Goal: Ask a question

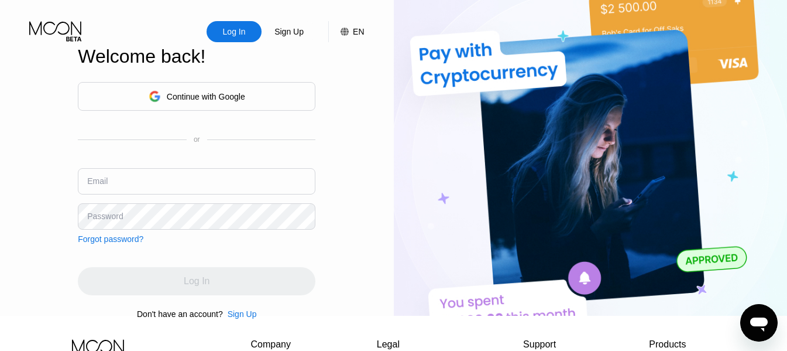
click at [224, 98] on div "Continue with Google" at bounding box center [206, 96] width 78 height 9
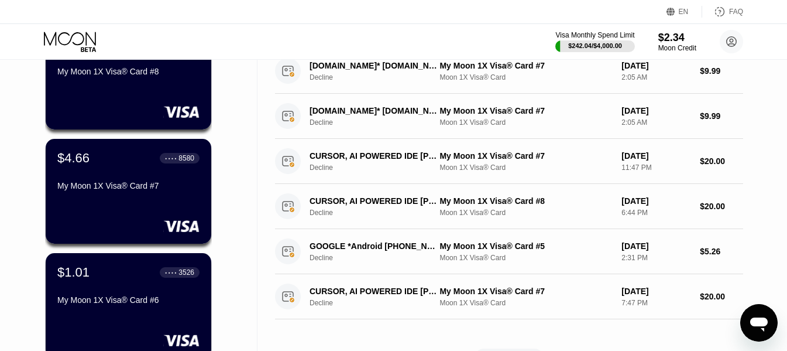
scroll to position [468, 0]
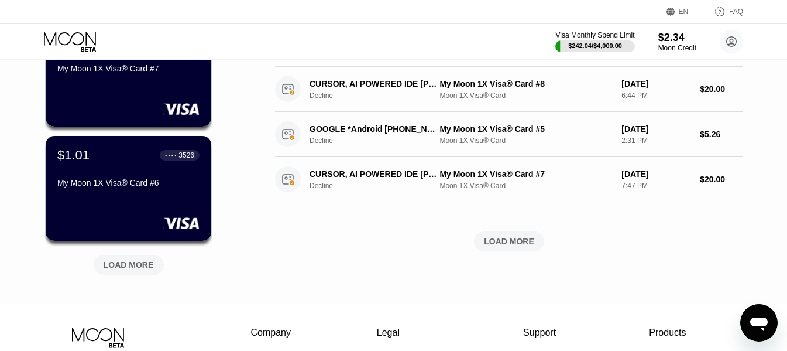
click at [132, 267] on div "LOAD MORE" at bounding box center [129, 264] width 50 height 11
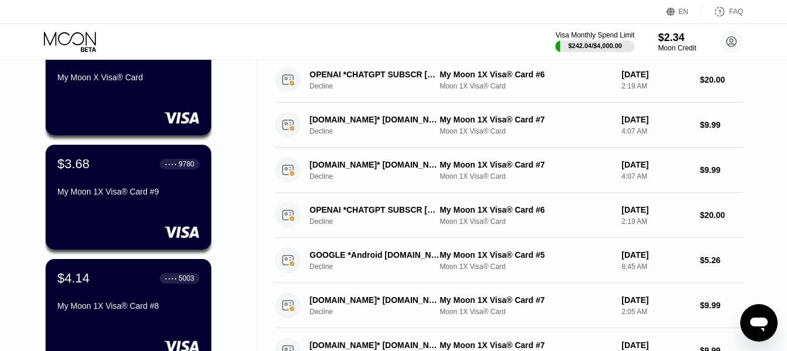
scroll to position [0, 0]
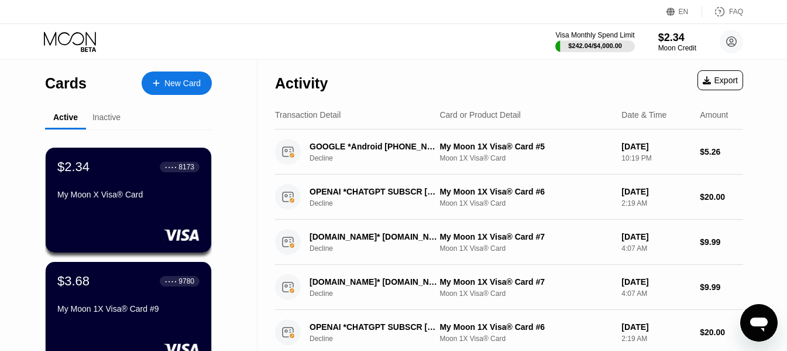
click at [108, 120] on div "Inactive" at bounding box center [106, 116] width 28 height 9
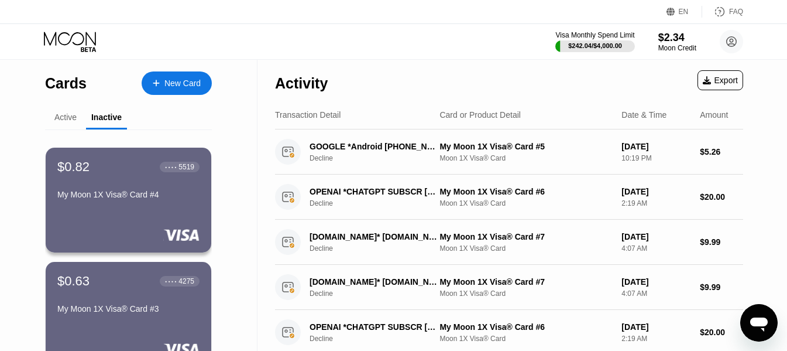
click at [70, 121] on div "Active" at bounding box center [65, 116] width 22 height 9
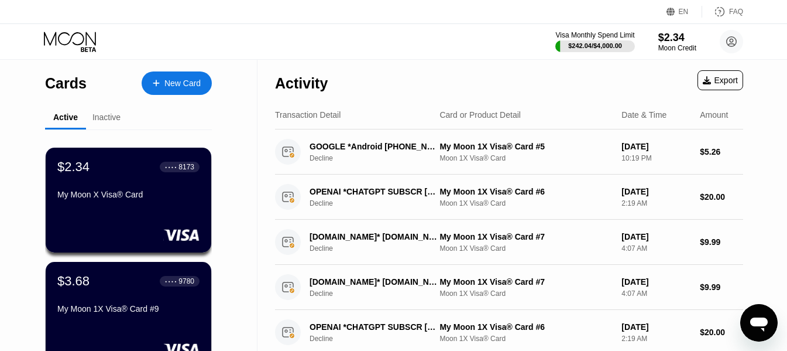
click at [165, 90] on div "New Card" at bounding box center [177, 82] width 70 height 23
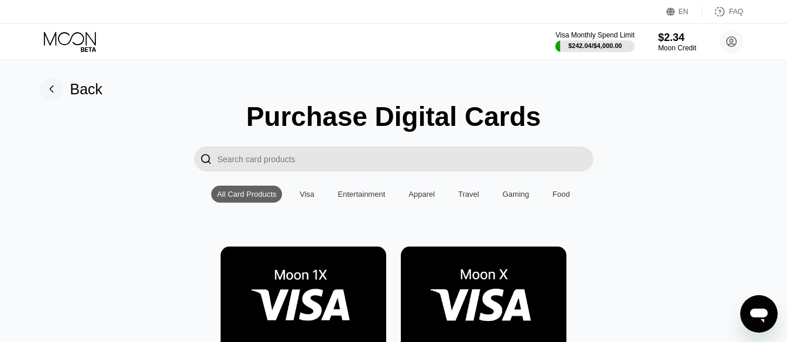
scroll to position [59, 0]
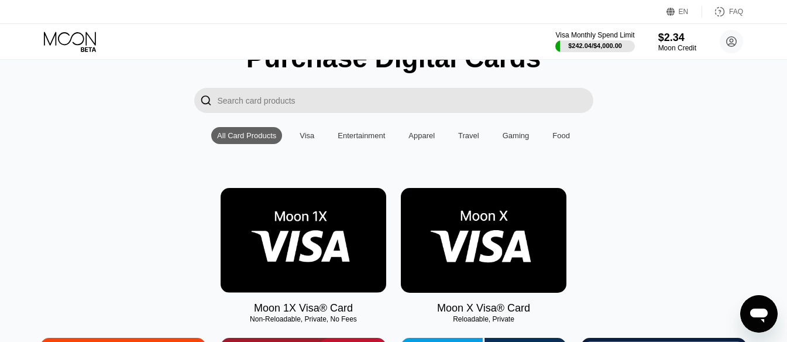
click at [278, 235] on img at bounding box center [304, 240] width 166 height 105
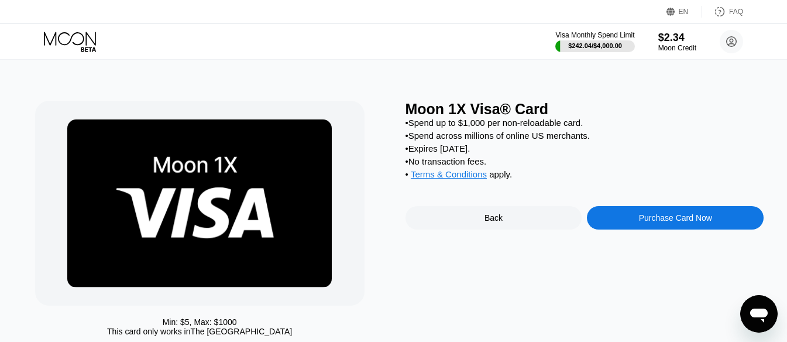
click at [650, 222] on div "Purchase Card Now" at bounding box center [675, 217] width 177 height 23
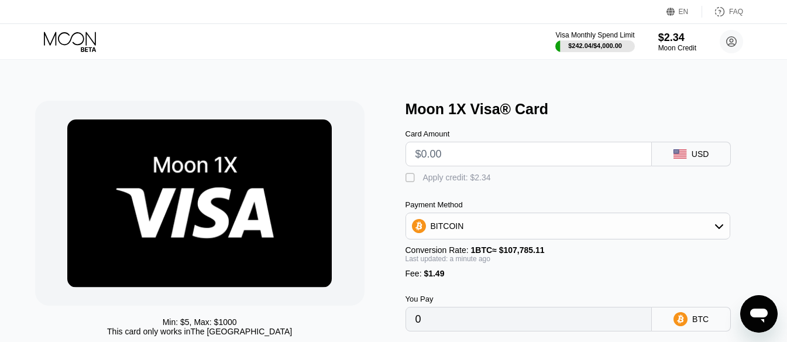
click at [501, 166] on input "text" at bounding box center [528, 153] width 227 height 23
type input "$44"
type input "0.00042205"
drag, startPoint x: 450, startPoint y: 152, endPoint x: 417, endPoint y: 156, distance: 33.0
click at [417, 156] on input "$44" at bounding box center [528, 153] width 227 height 23
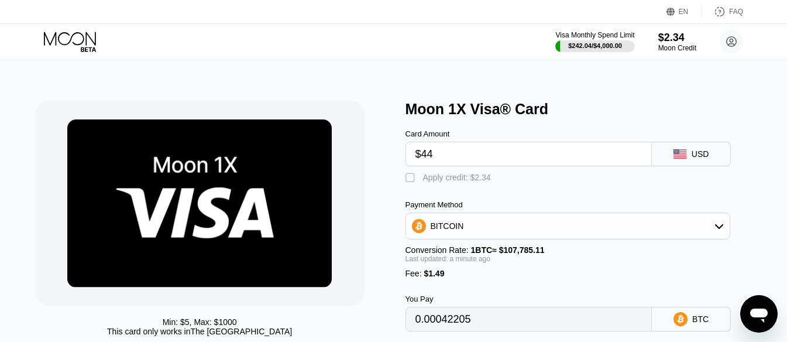
type input "$5"
type input "0.00006022"
type input "$50"
type input "0.00047771"
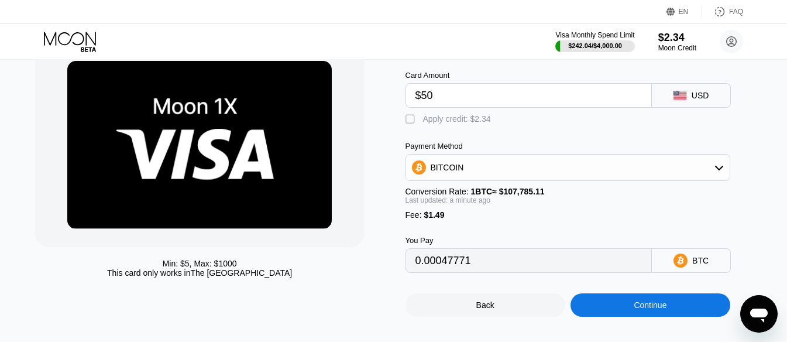
type input "$50"
click at [537, 171] on div "BITCOIN" at bounding box center [568, 167] width 324 height 23
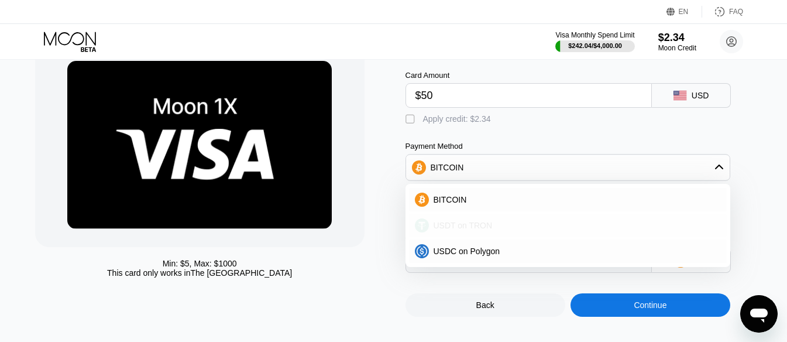
click at [523, 228] on div "USDT on TRON" at bounding box center [575, 225] width 293 height 9
type input "52.01"
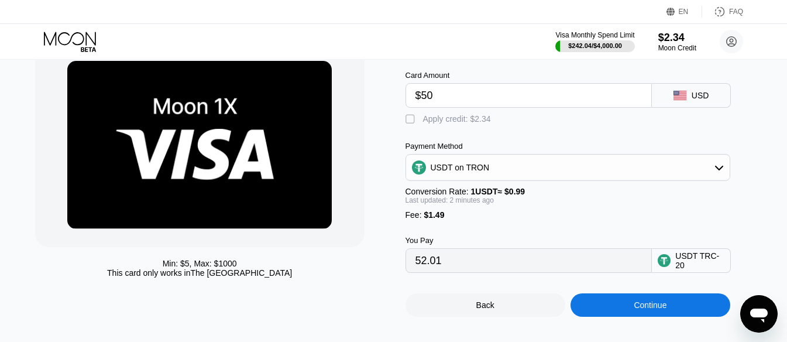
click at [632, 309] on div "Continue" at bounding box center [651, 304] width 160 height 23
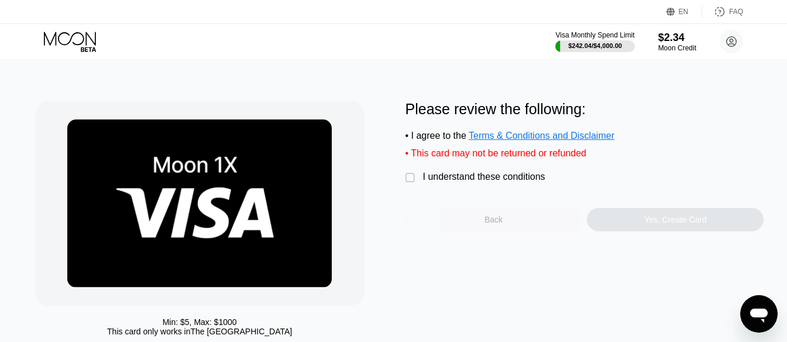
click at [475, 227] on div "Back" at bounding box center [494, 219] width 177 height 23
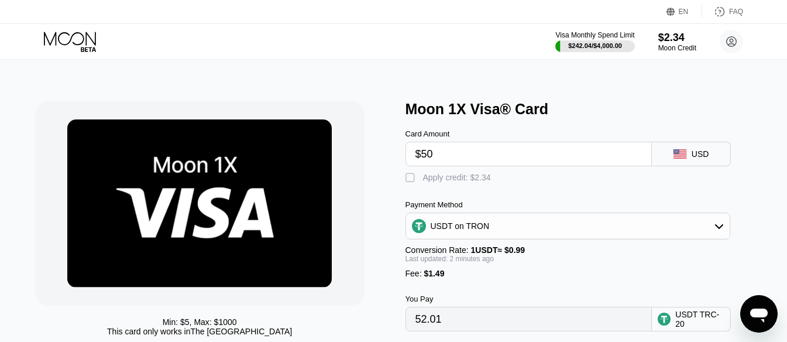
scroll to position [117, 0]
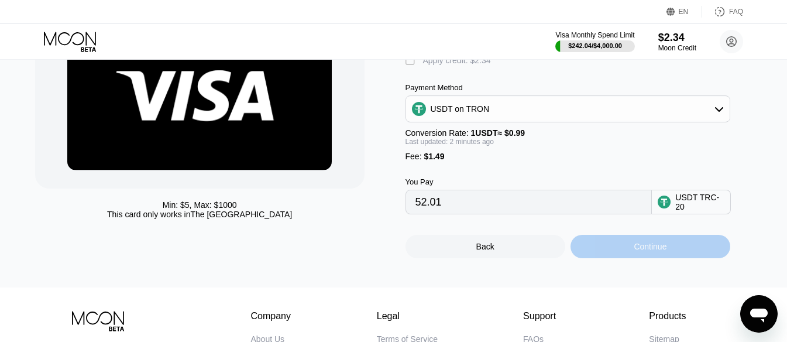
click at [635, 251] on div "Continue" at bounding box center [650, 246] width 33 height 9
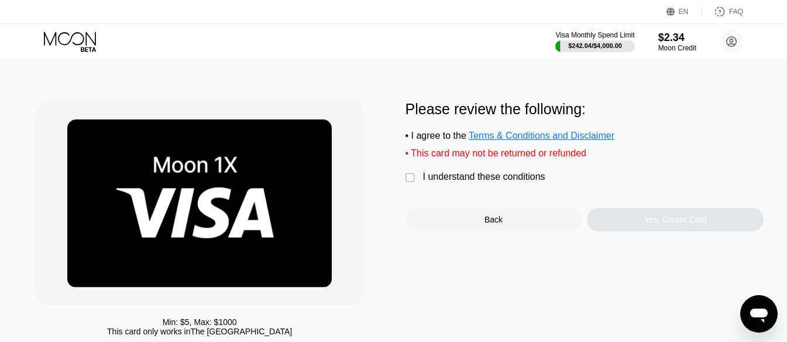
click at [411, 181] on div "" at bounding box center [412, 178] width 12 height 12
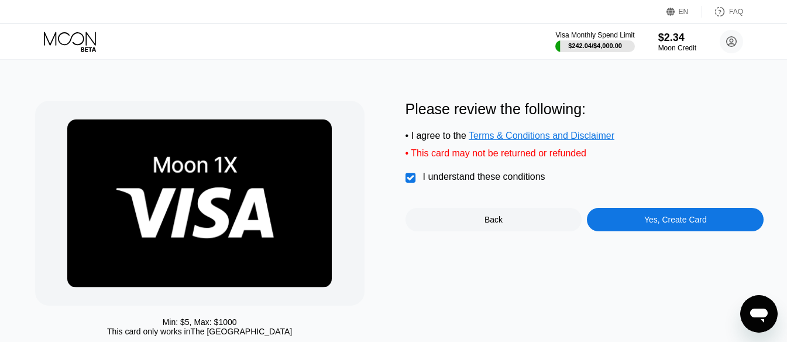
click at [647, 224] on div "Yes, Create Card" at bounding box center [675, 219] width 63 height 9
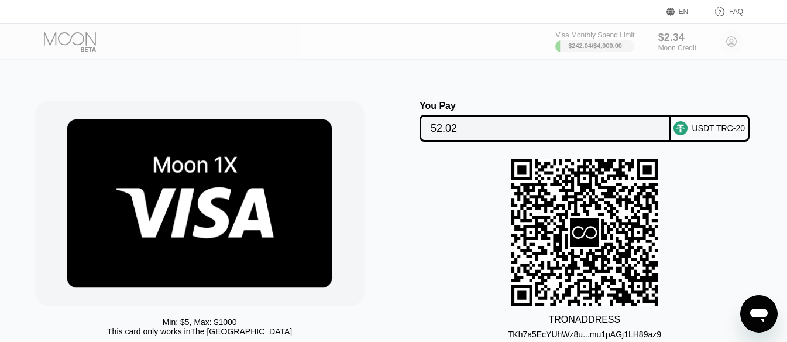
scroll to position [59, 0]
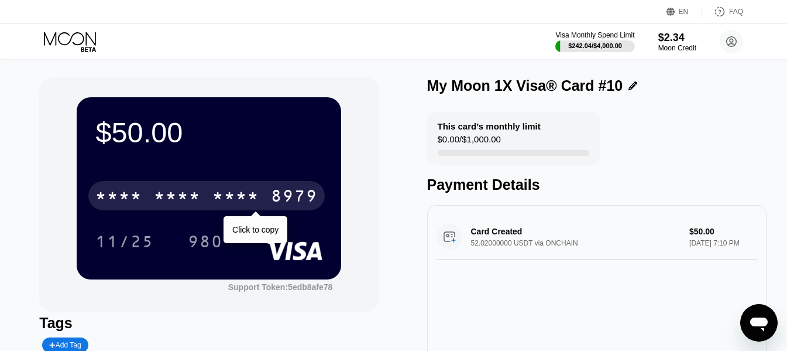
click at [224, 188] on div "* * * * * * * * * * * * 8979" at bounding box center [206, 195] width 236 height 29
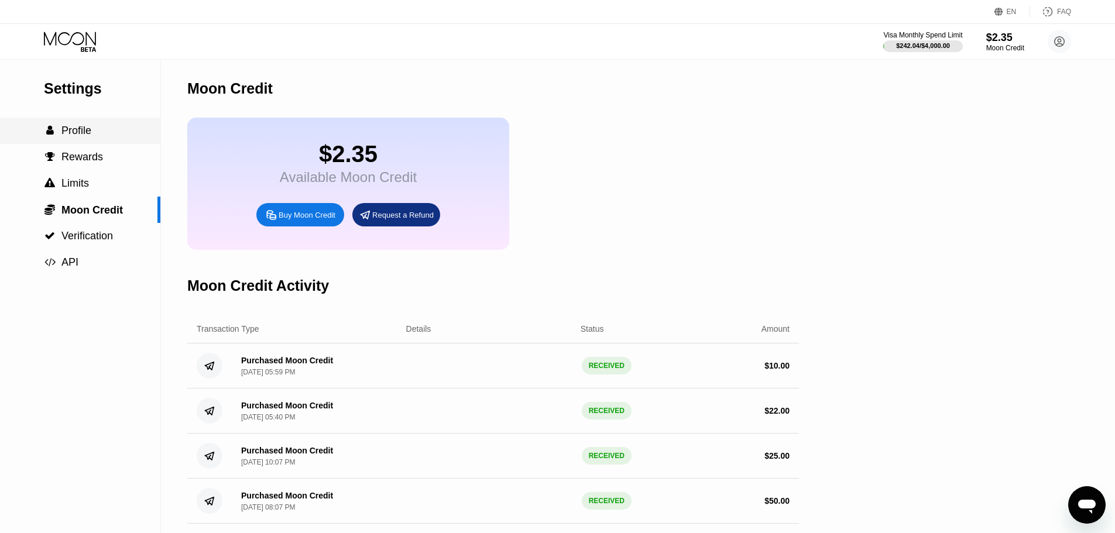
click at [80, 129] on span "Profile" at bounding box center [76, 131] width 30 height 12
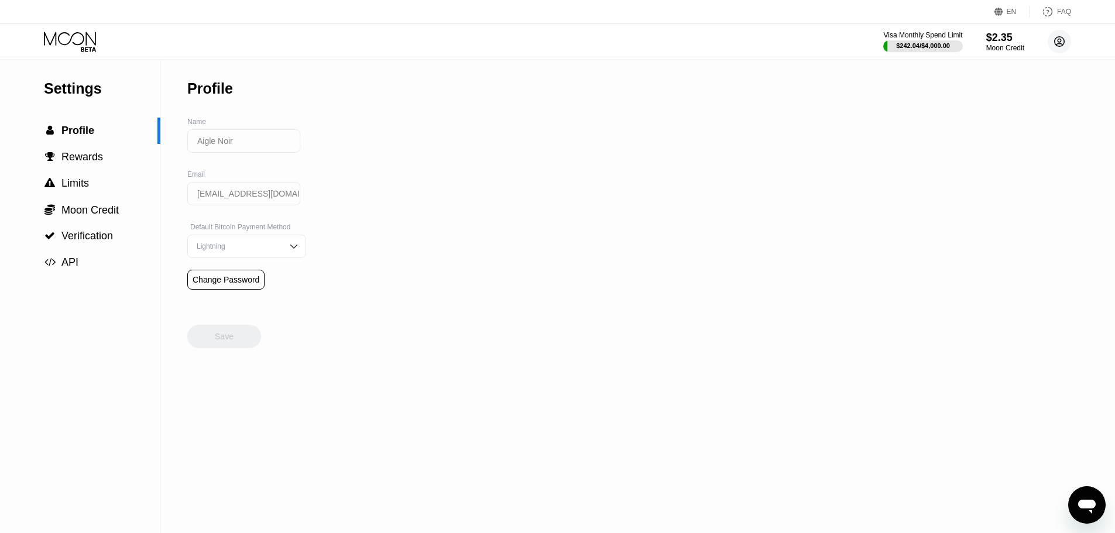
click at [1060, 42] on icon at bounding box center [1059, 42] width 6 height 6
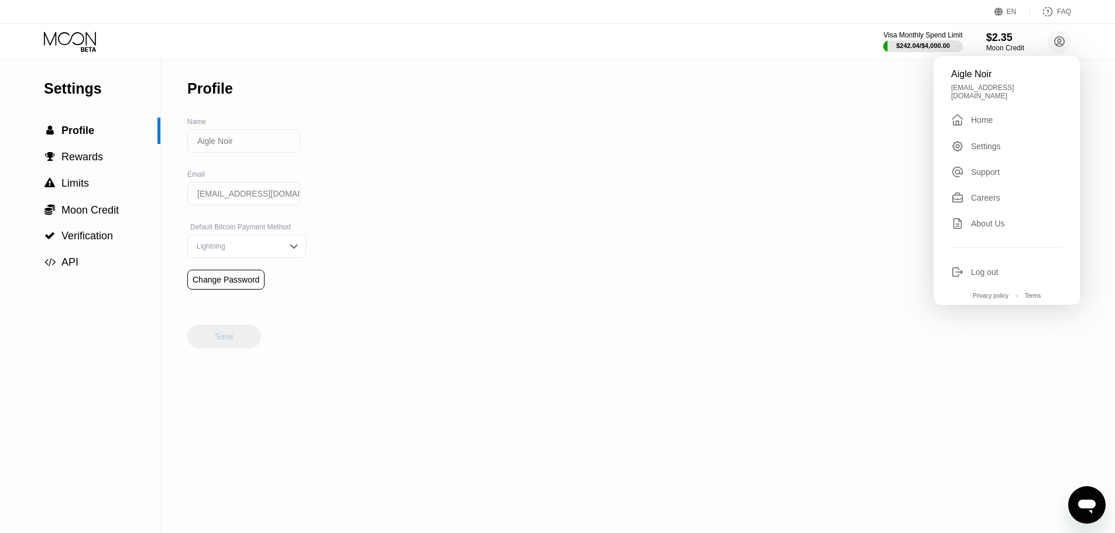
click at [1008, 122] on div "Aigle Noir [EMAIL_ADDRESS][DOMAIN_NAME]  Home Settings Support Careers About U…" at bounding box center [1006, 180] width 146 height 249
click at [995, 118] on div " Home" at bounding box center [1006, 120] width 111 height 14
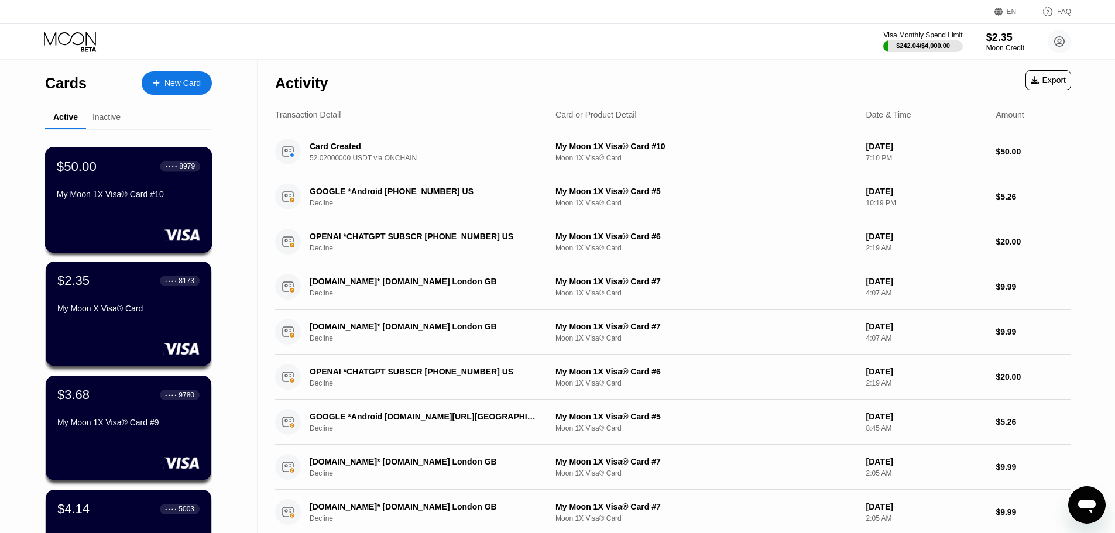
click at [139, 185] on div "$50.00 ● ● ● ● 8979 My Moon 1X Visa® Card #10" at bounding box center [128, 181] width 143 height 45
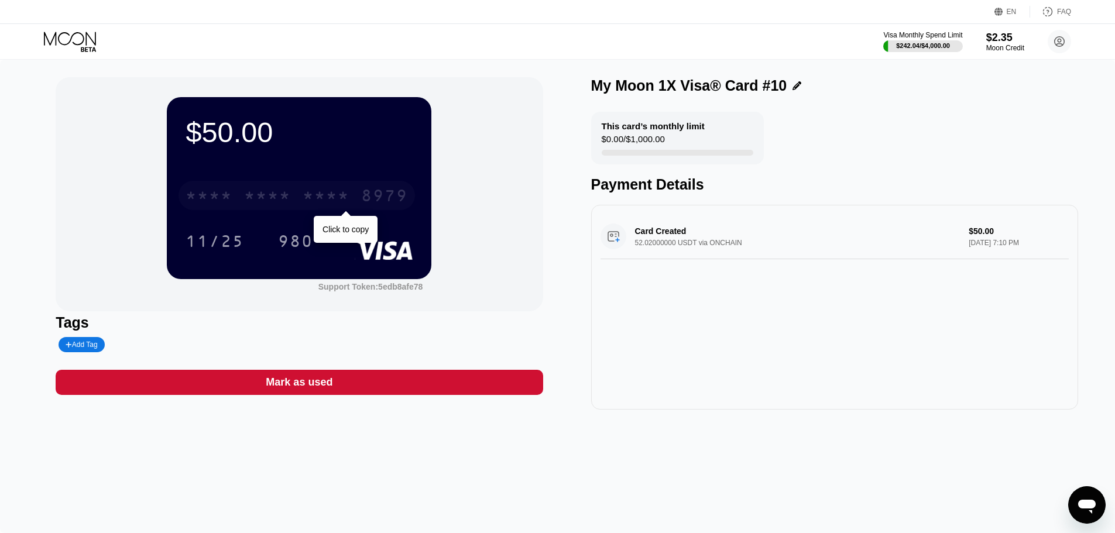
click at [341, 194] on div "* * * *" at bounding box center [326, 197] width 47 height 19
click at [352, 189] on div "4513 6500 2786 8979" at bounding box center [296, 195] width 236 height 29
click at [358, 198] on div "* * * * * * * * * * * * 8979" at bounding box center [296, 195] width 236 height 29
click at [345, 202] on div "2786" at bounding box center [326, 197] width 47 height 19
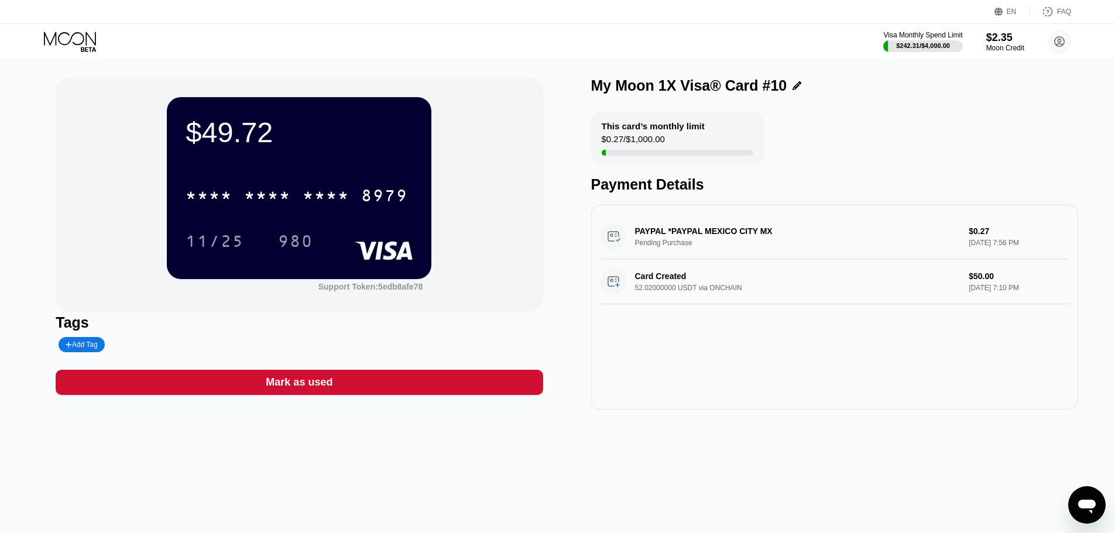
click at [732, 237] on div "PAYPAL *PAYPAL MEXICO CITY MX Pending Purchase $0.27 Sep 25, 2025 7:56 PM" at bounding box center [834, 236] width 468 height 45
drag, startPoint x: 776, startPoint y: 237, endPoint x: 671, endPoint y: 238, distance: 105.3
click at [671, 238] on div "PAYPAL *PAYPAL MEXICO CITY MX Pending Purchase $0.27 Sep 25, 2025 7:56 PM" at bounding box center [834, 236] width 468 height 45
click at [672, 236] on div "PAYPAL *PAYPAL MEXICO CITY MX Pending Purchase $0.27 Sep 25, 2025 7:56 PM" at bounding box center [834, 236] width 468 height 45
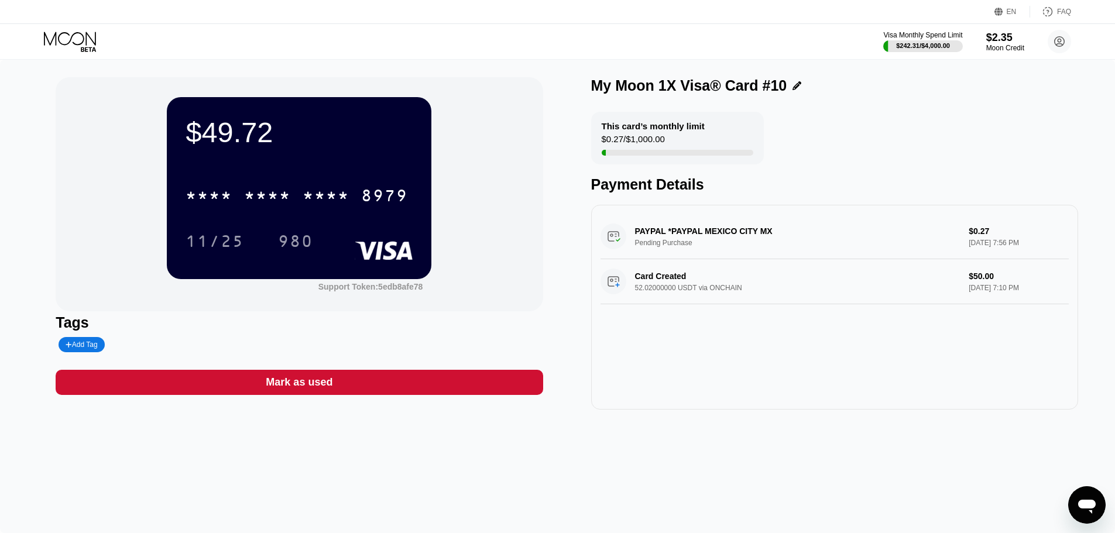
click at [672, 236] on div "PAYPAL *PAYPAL MEXICO CITY MX Pending Purchase $0.27 Sep 25, 2025 7:56 PM" at bounding box center [834, 236] width 468 height 45
click at [70, 160] on div "$49.72 * * * * * * * * * * * * 8979 11/25 980 Support Token: 5edb8afe78" at bounding box center [299, 194] width 487 height 234
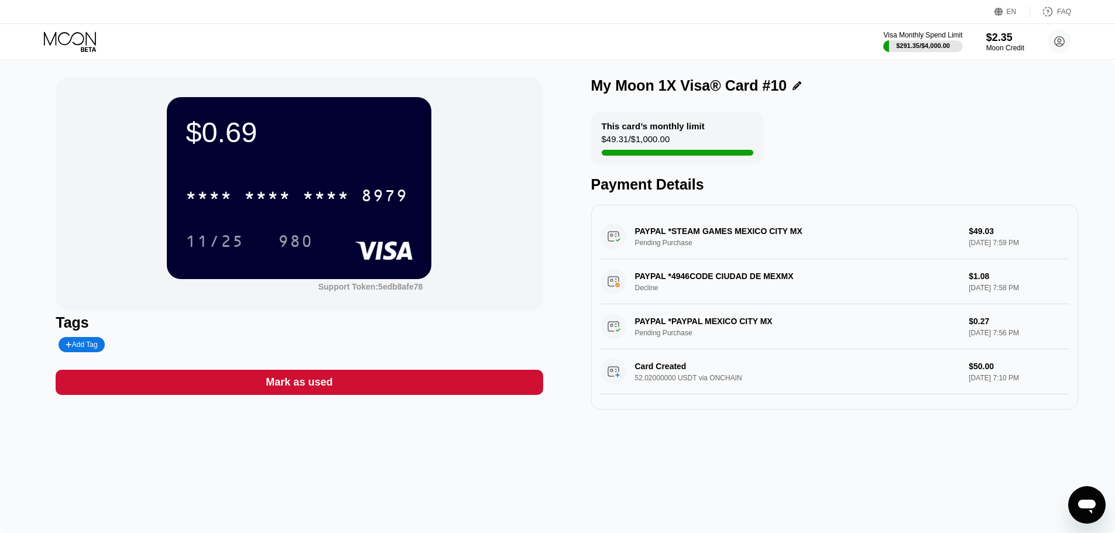
click at [68, 36] on icon at bounding box center [71, 42] width 54 height 20
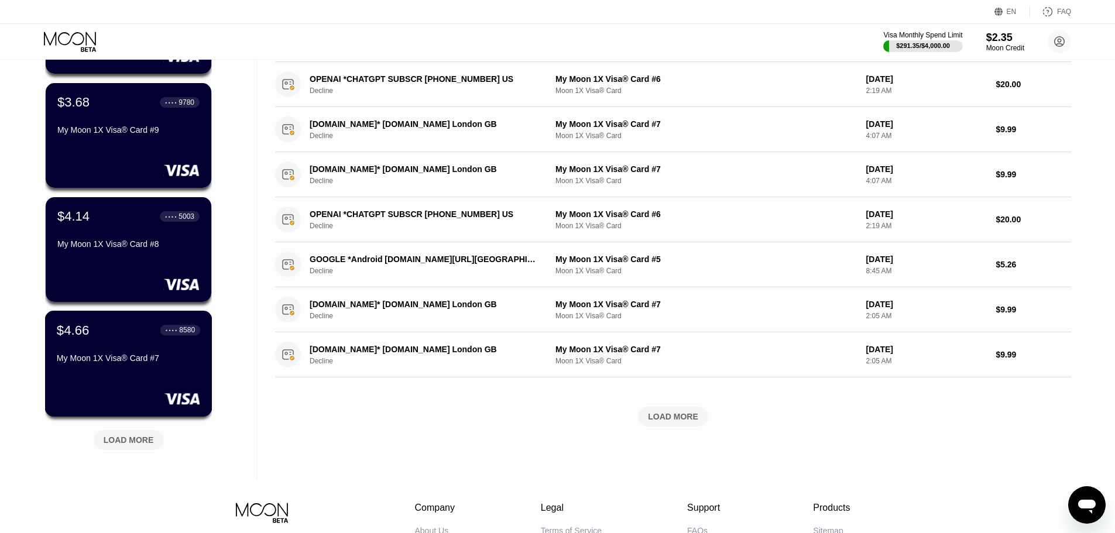
scroll to position [176, 0]
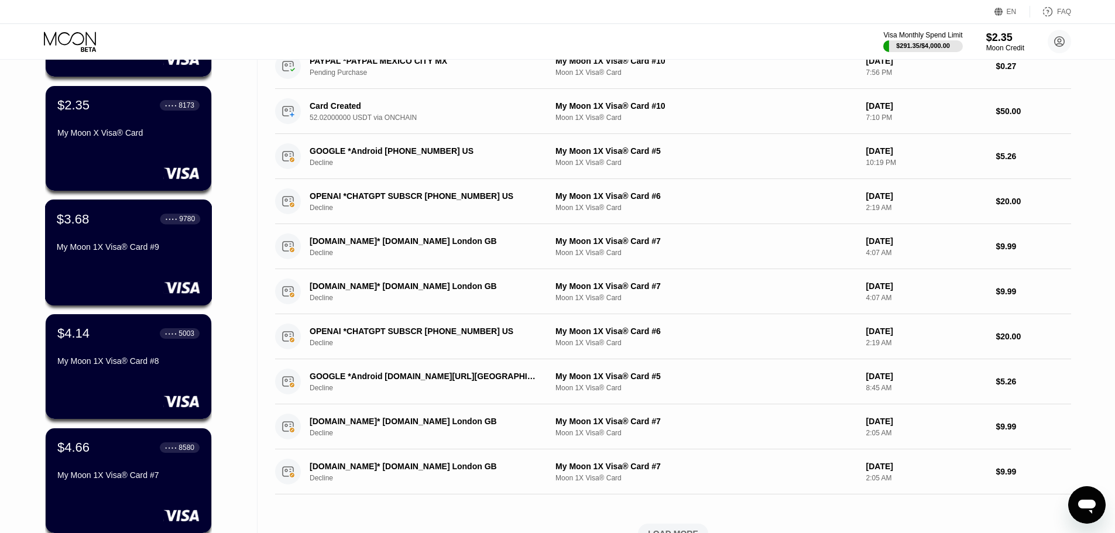
click at [138, 252] on div "My Moon 1X Visa® Card #9" at bounding box center [128, 246] width 143 height 9
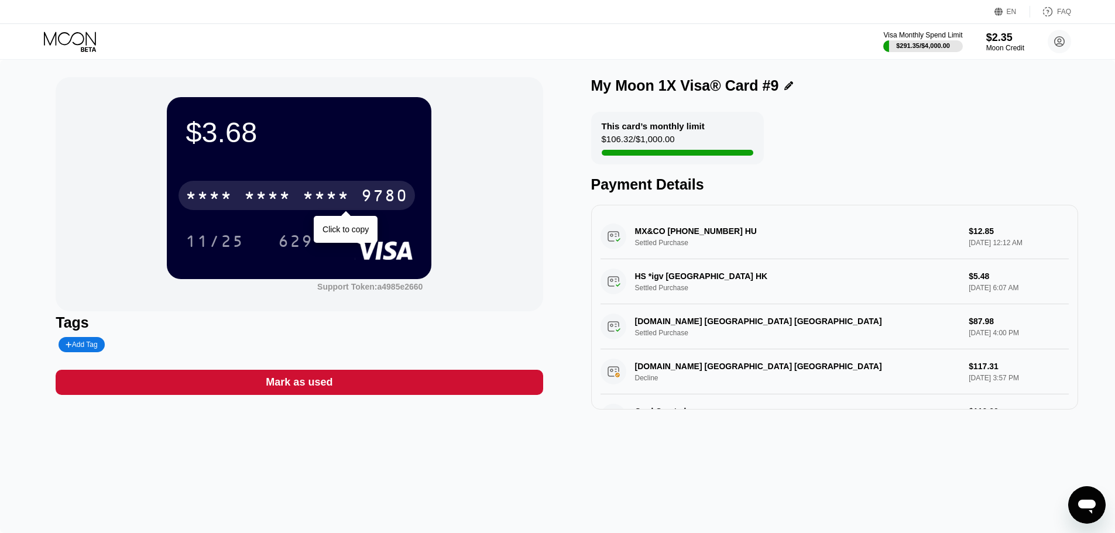
click at [293, 196] on div "* * * * * * * * * * * * 9780" at bounding box center [296, 195] width 236 height 29
click at [277, 191] on div "6500" at bounding box center [267, 197] width 47 height 19
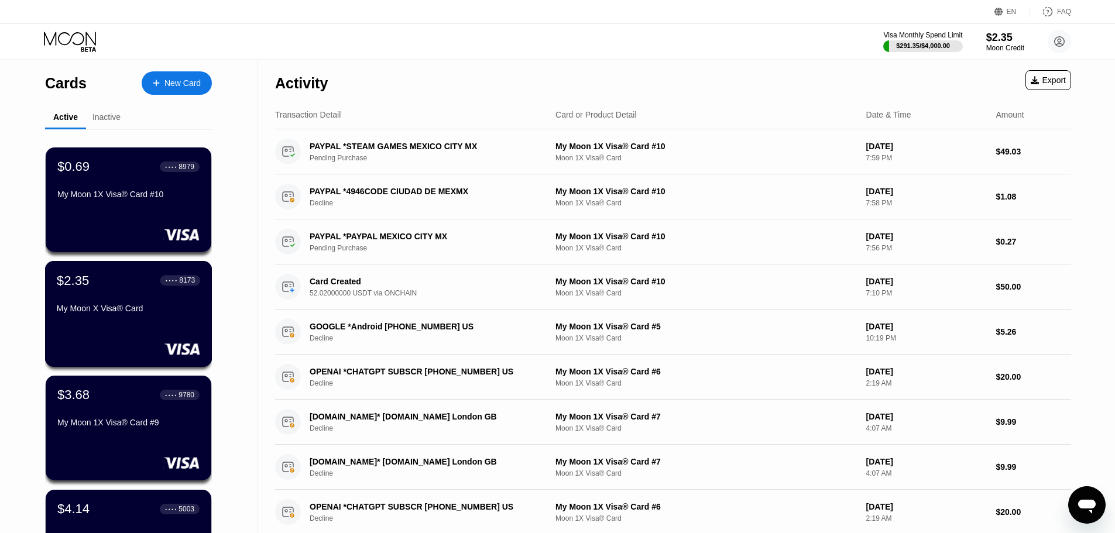
scroll to position [59, 0]
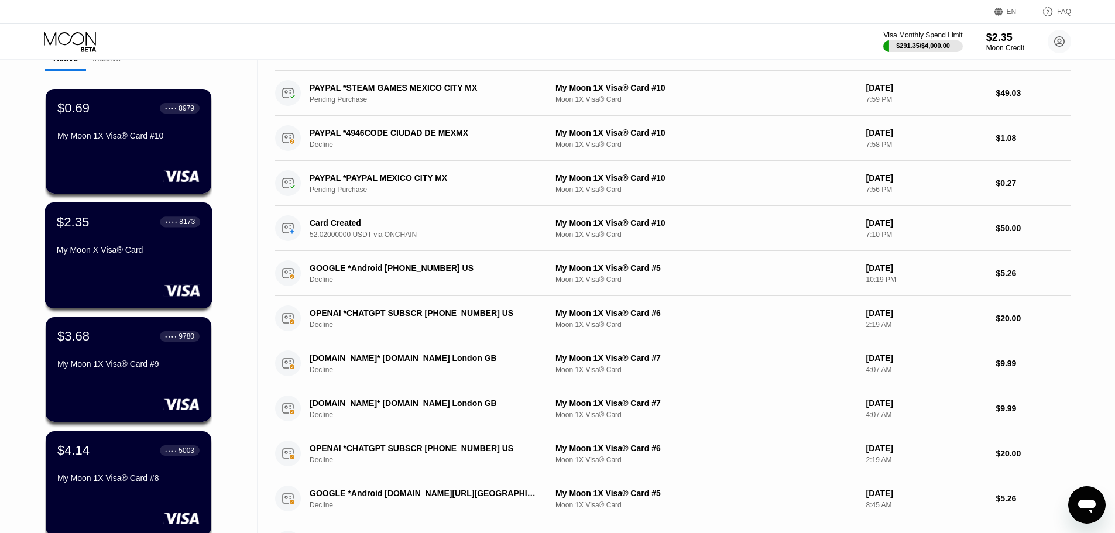
click at [118, 259] on div "My Moon X Visa® Card" at bounding box center [128, 252] width 143 height 14
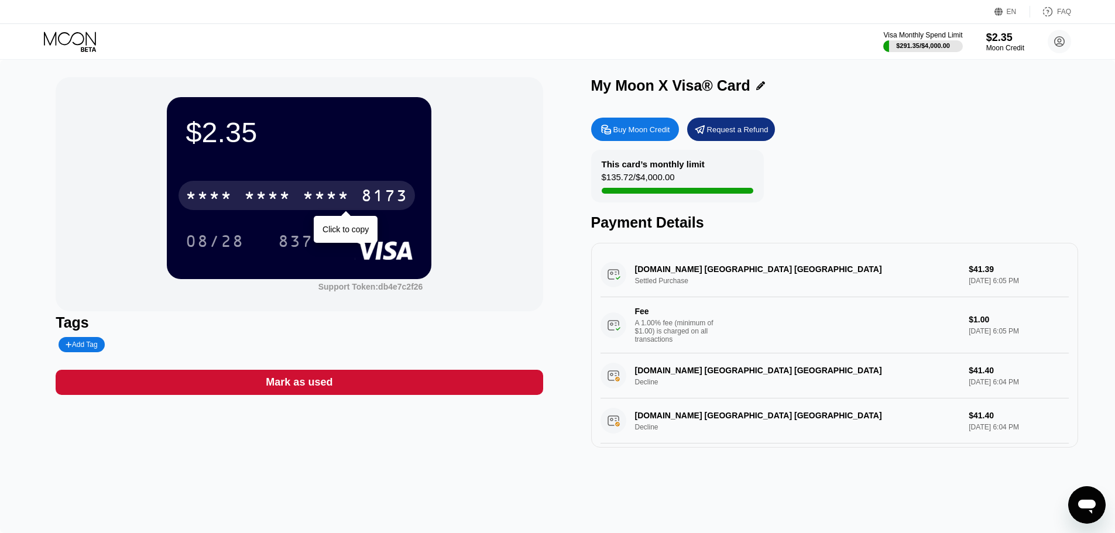
click at [357, 187] on div "* * * * * * * * * * * * 8173" at bounding box center [296, 195] width 236 height 29
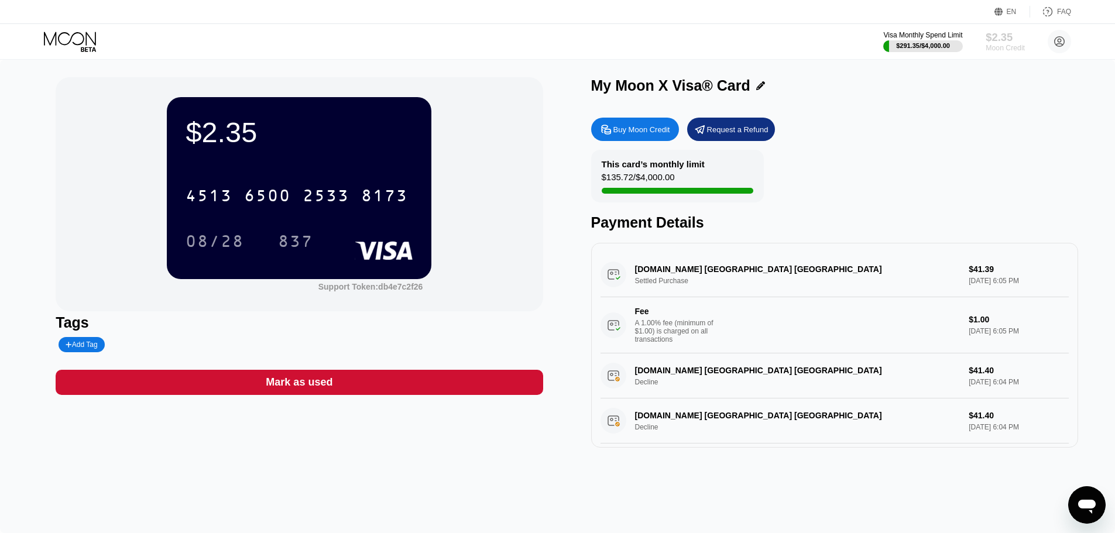
click at [1009, 40] on div "$2.35" at bounding box center [1004, 37] width 39 height 12
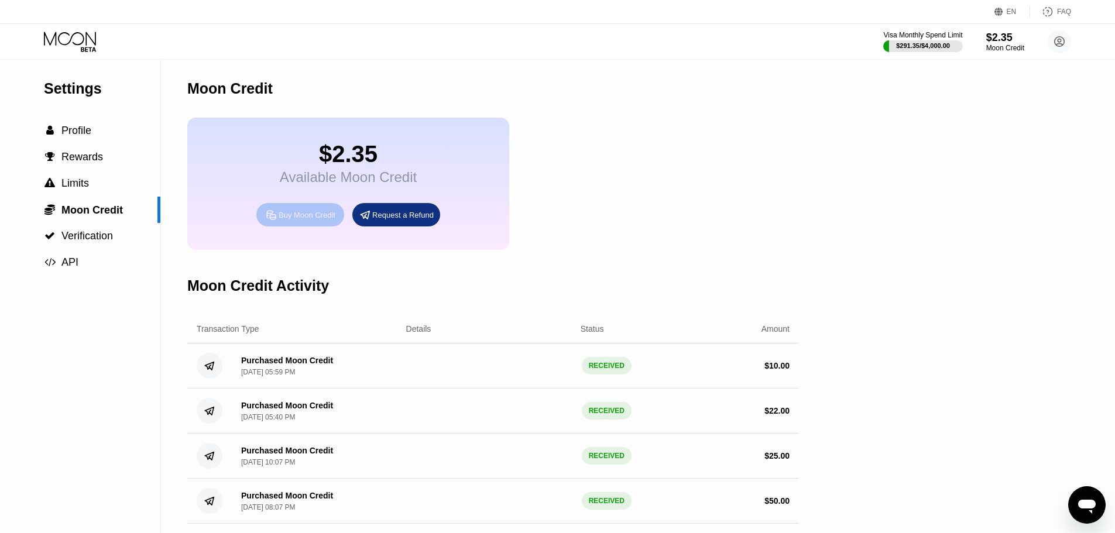
click at [286, 220] on div "Buy Moon Credit" at bounding box center [307, 215] width 57 height 10
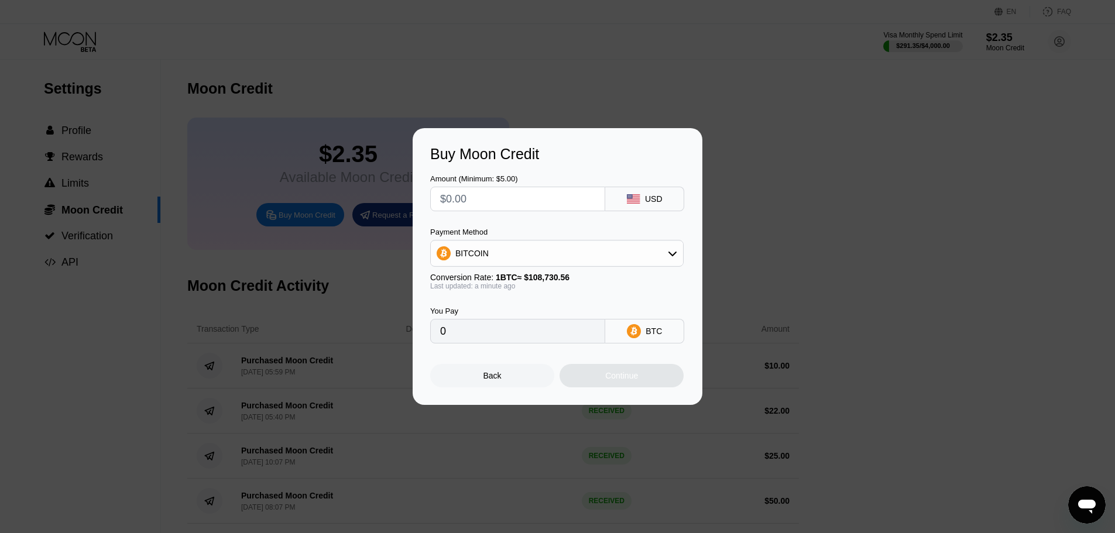
click at [490, 200] on input "text" at bounding box center [517, 198] width 155 height 23
type input "$15"
type input "0.00013796"
type input "$15"
click at [516, 263] on div "BITCOIN" at bounding box center [557, 253] width 252 height 23
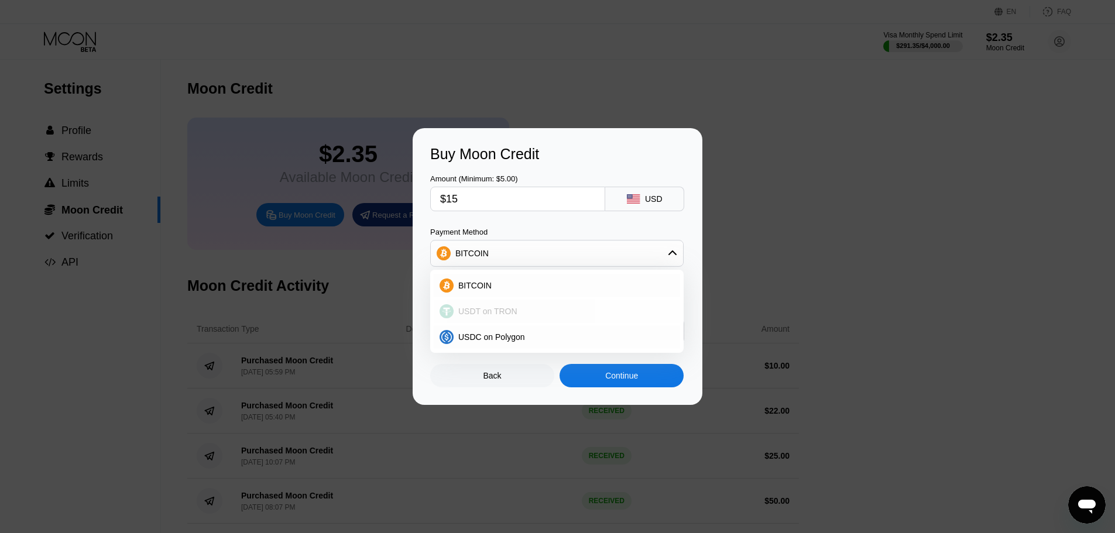
click at [511, 312] on span "USDT on TRON" at bounding box center [487, 311] width 59 height 9
type input "15.15"
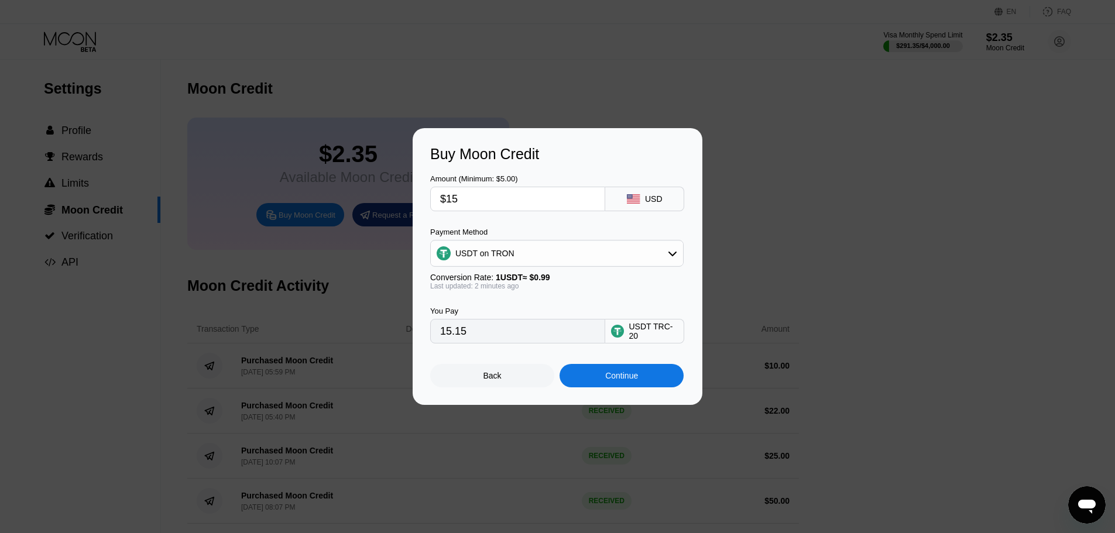
click at [464, 206] on input "$15" at bounding box center [517, 198] width 155 height 23
type input "$14"
type input "14.14"
type input "$14"
click at [618, 379] on div "Continue" at bounding box center [621, 375] width 33 height 9
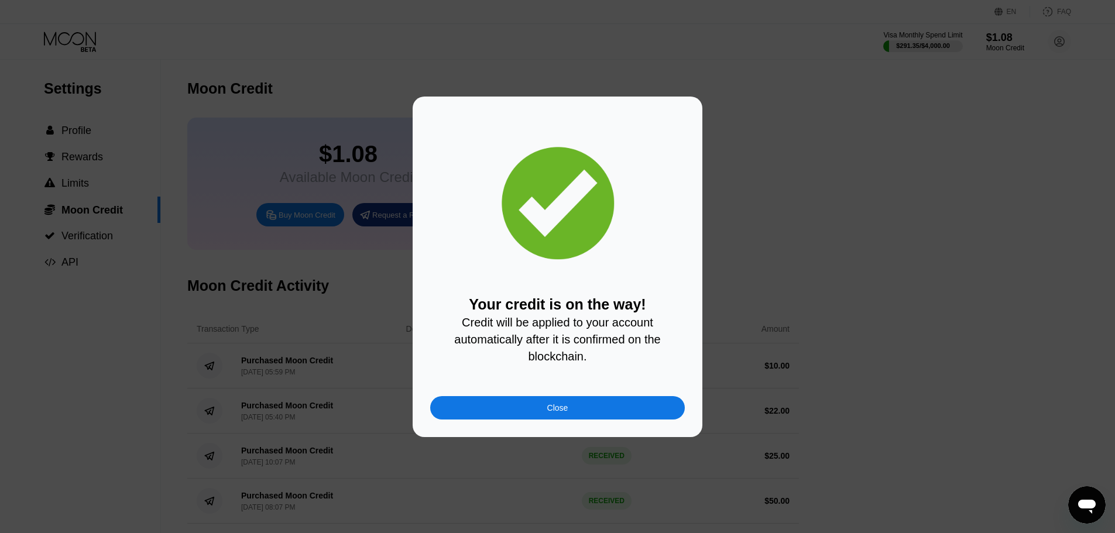
click at [606, 420] on div "Close" at bounding box center [557, 407] width 255 height 23
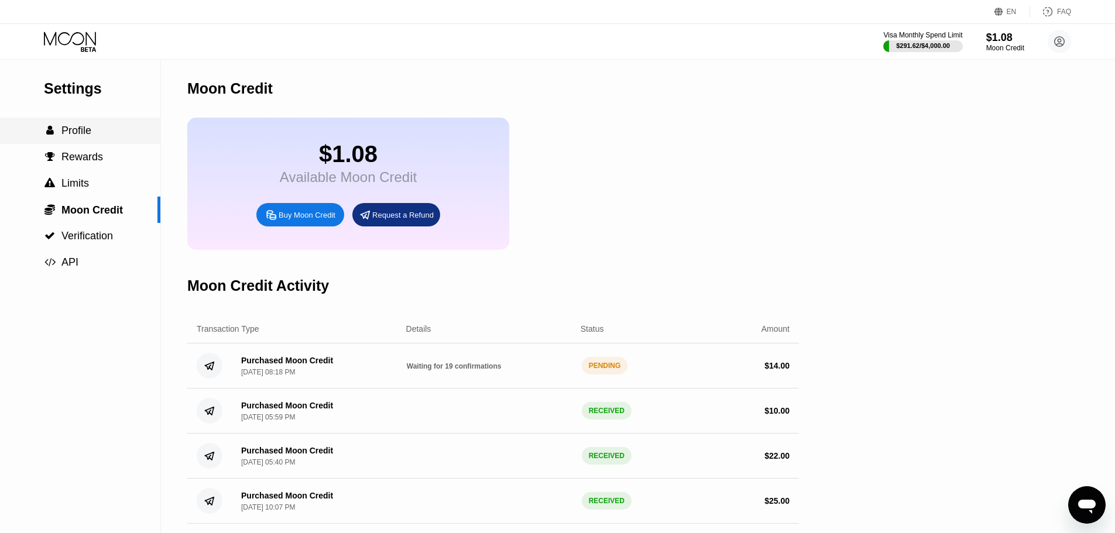
click at [73, 134] on span "Profile" at bounding box center [76, 131] width 30 height 12
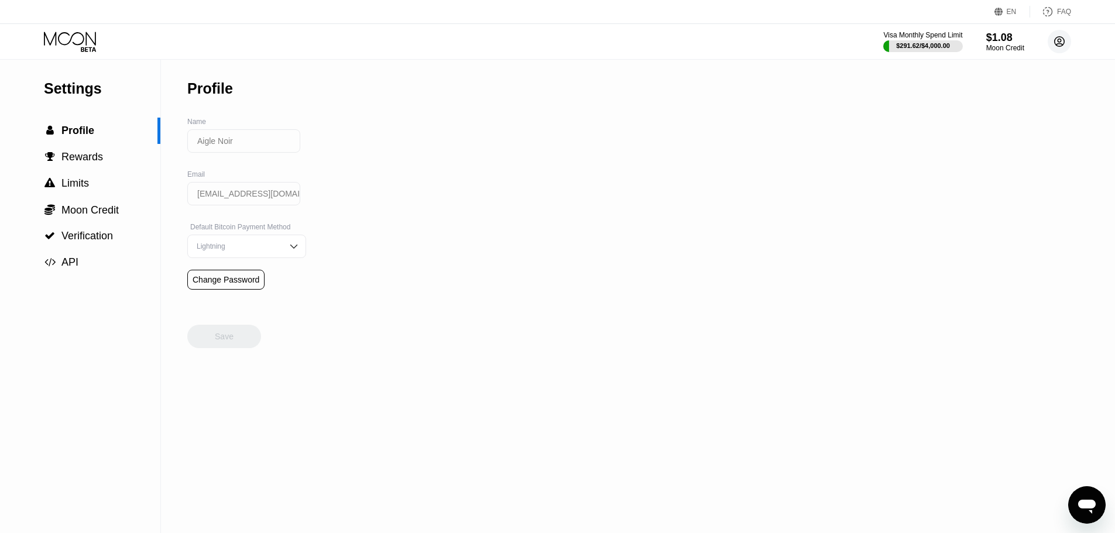
click at [1057, 40] on circle at bounding box center [1058, 41] width 23 height 23
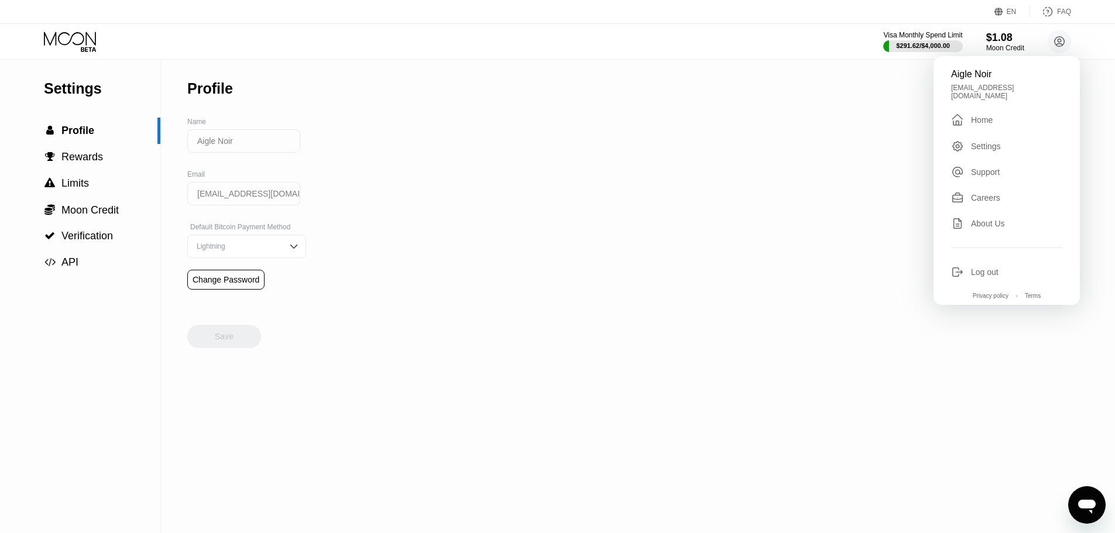
click at [1006, 113] on div " Home" at bounding box center [1006, 120] width 111 height 14
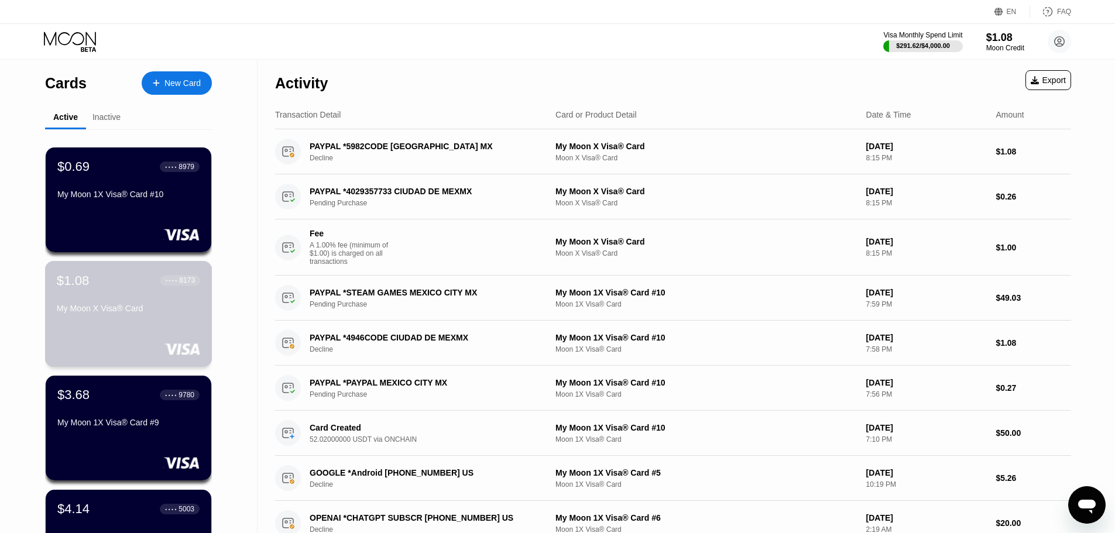
click at [118, 327] on div "$1.08 ● ● ● ● 8173 My Moon X Visa® Card" at bounding box center [128, 314] width 167 height 106
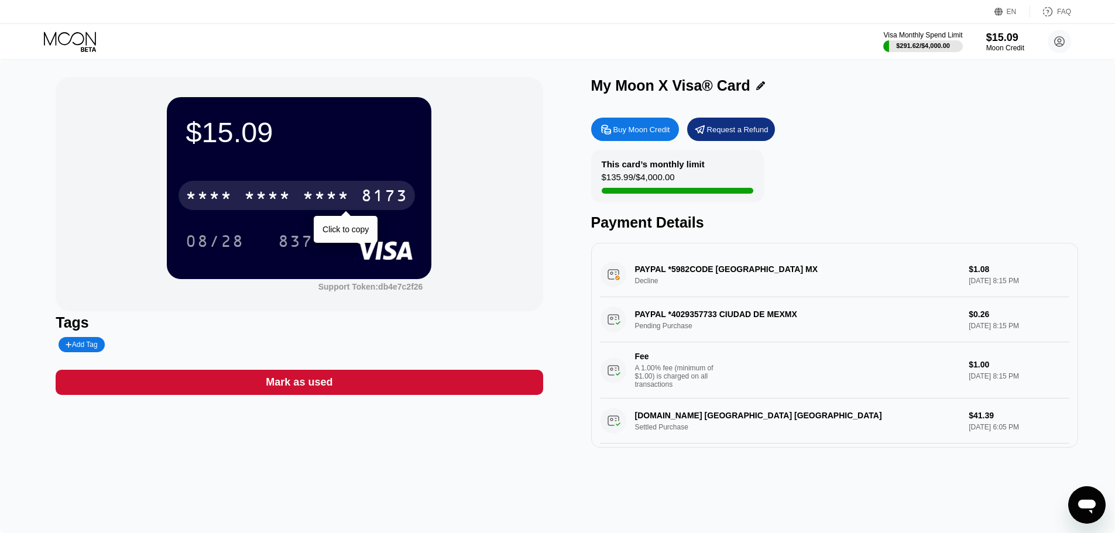
click at [276, 207] on div "* * * *" at bounding box center [267, 197] width 47 height 19
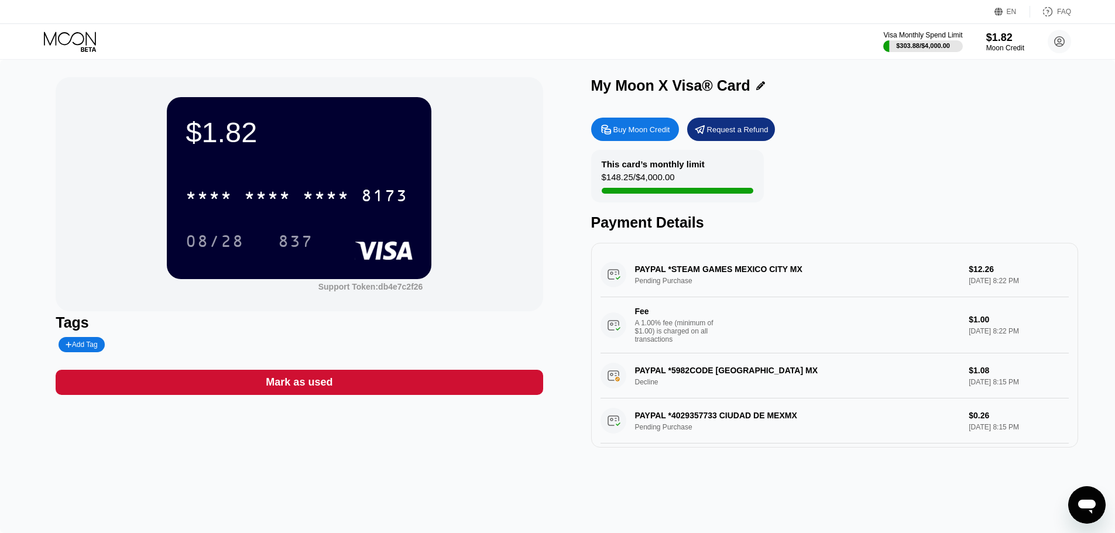
click at [1095, 497] on icon "Ouvrir la fenêtre de messagerie" at bounding box center [1086, 504] width 21 height 21
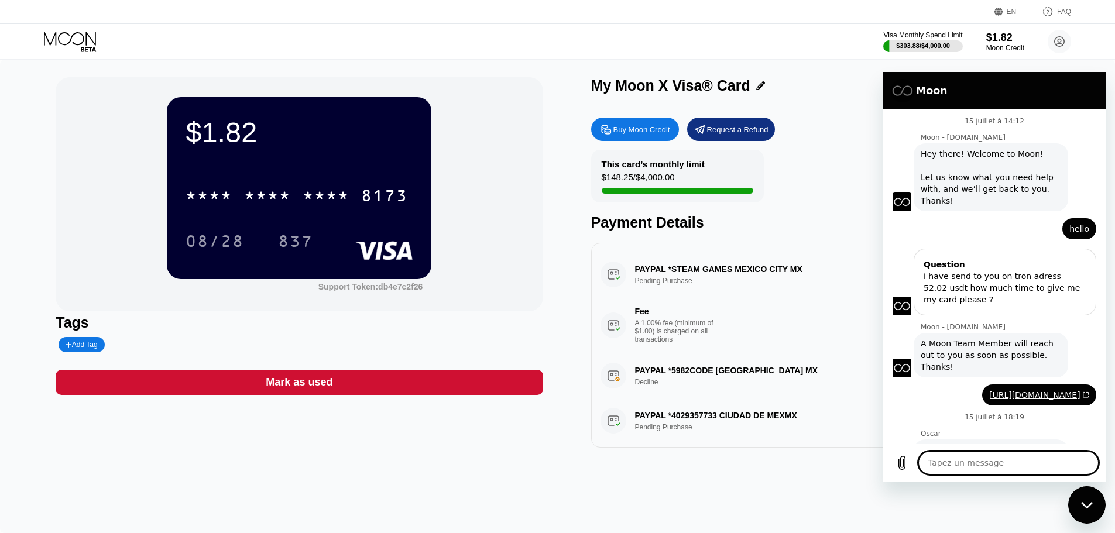
scroll to position [347, 0]
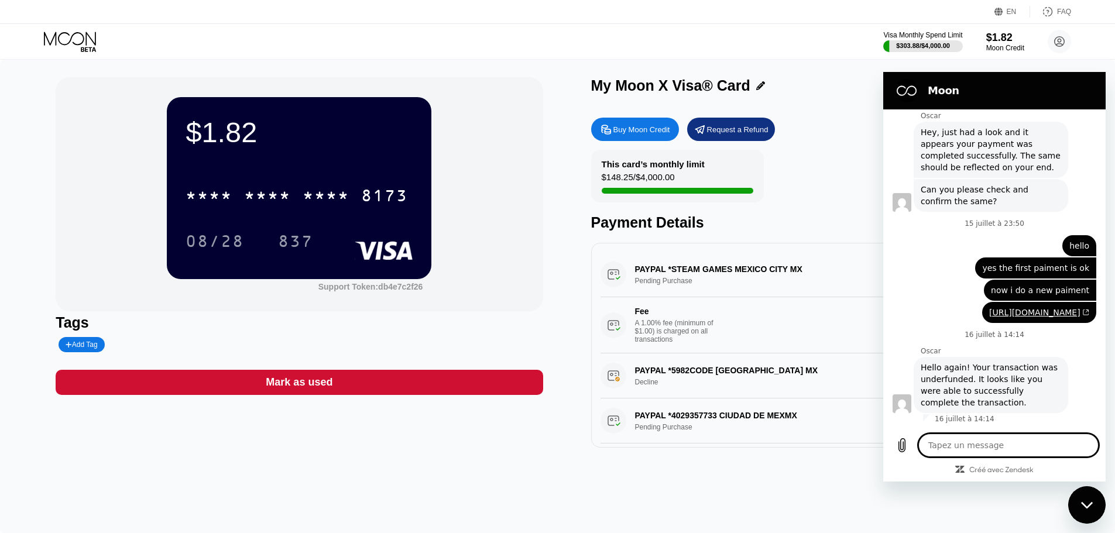
click at [981, 448] on textarea at bounding box center [1008, 445] width 180 height 23
type textarea "h"
type textarea "x"
type textarea "he"
type textarea "x"
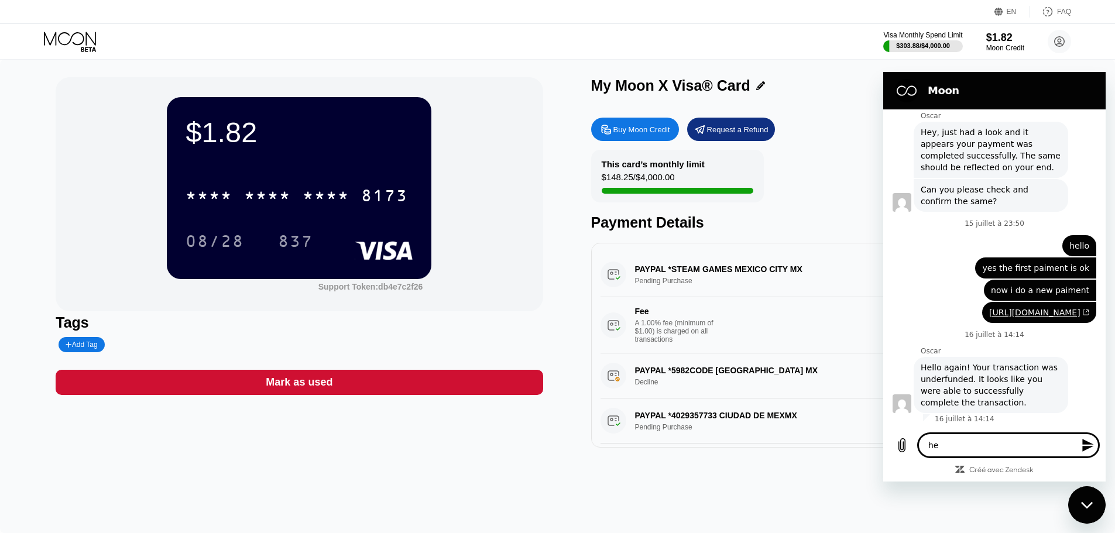
type textarea "hel"
type textarea "x"
type textarea "hell"
type textarea "x"
type textarea "hello"
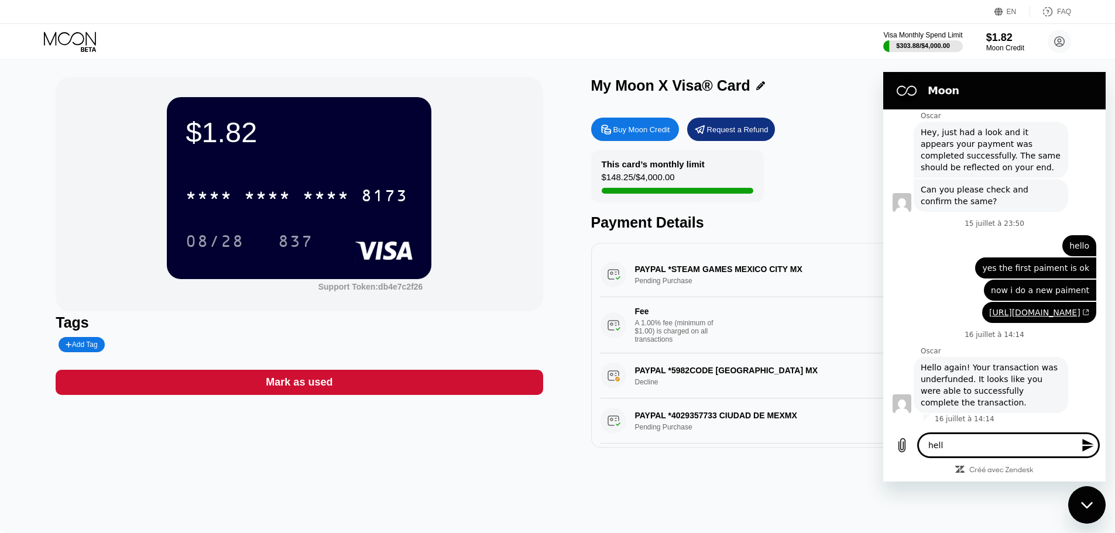
type textarea "x"
type textarea "hello"
type textarea "x"
type textarea "hello i"
type textarea "x"
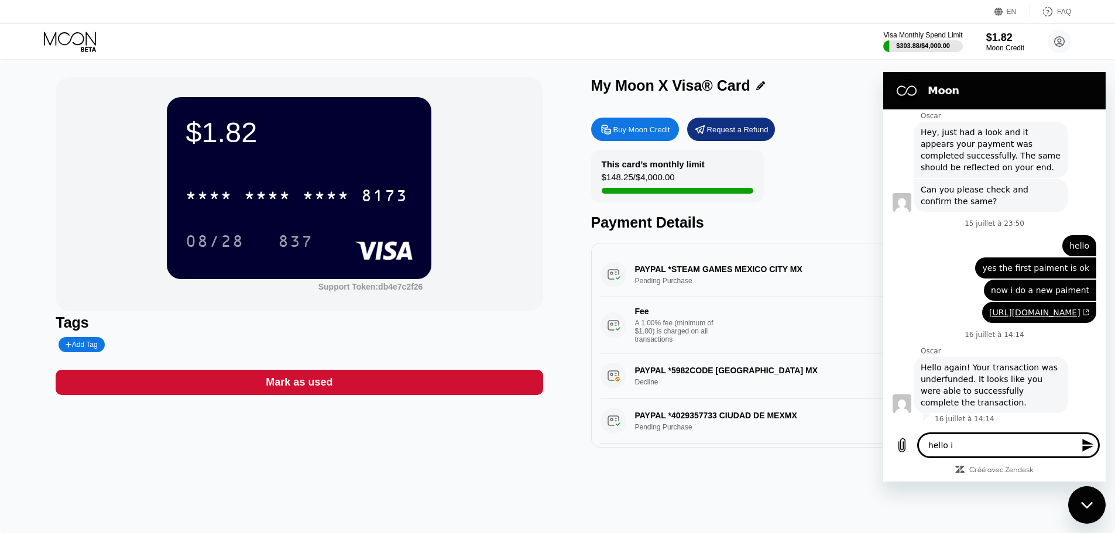
type textarea "hello i"
type textarea "x"
type textarea "hello i h"
type textarea "x"
type textarea "hello i ha"
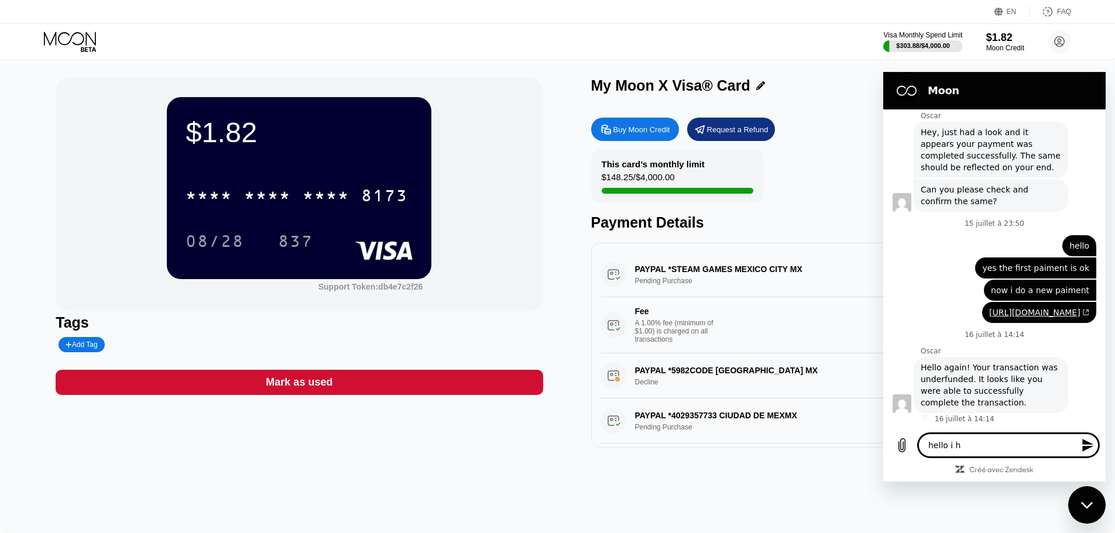
type textarea "x"
type textarea "hello i hav"
type textarea "x"
type textarea "hello i have"
type textarea "x"
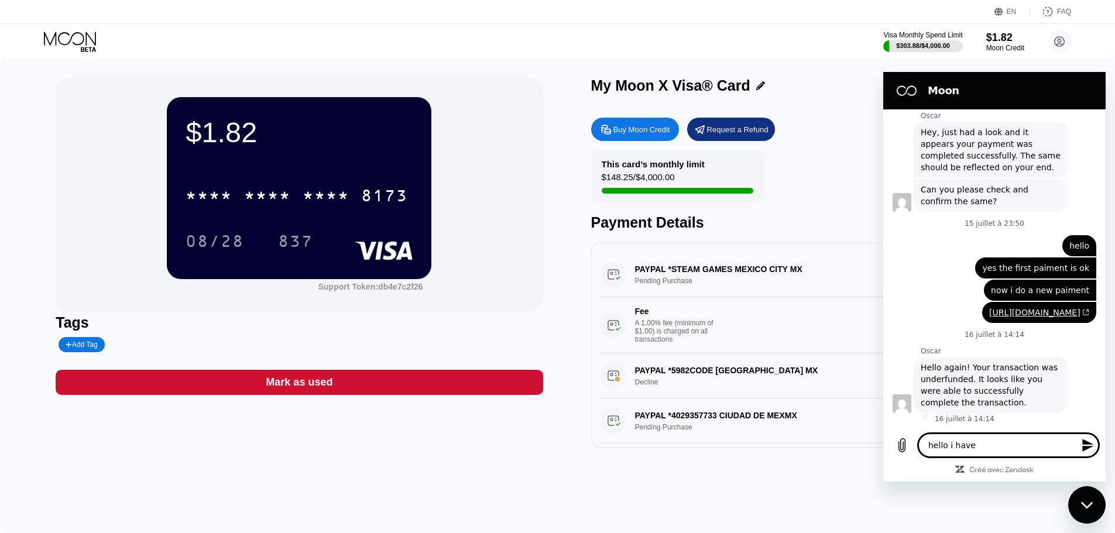
type textarea "hello i have"
type textarea "x"
type textarea "hello i have a"
type textarea "x"
type textarea "hello i have a"
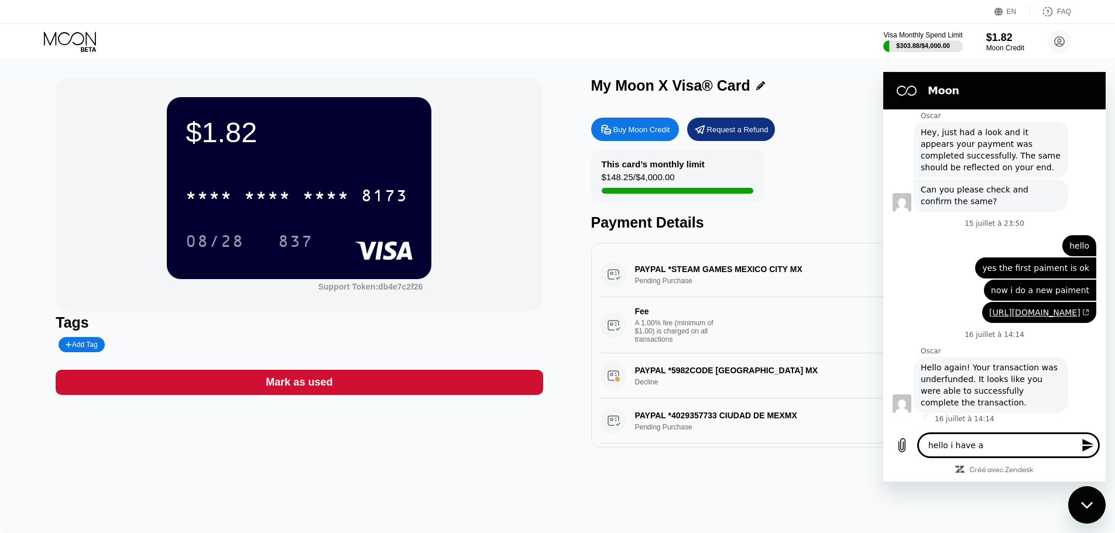
type textarea "x"
type textarea "hello i have a l"
type textarea "x"
type textarea "hello i have a lo"
type textarea "x"
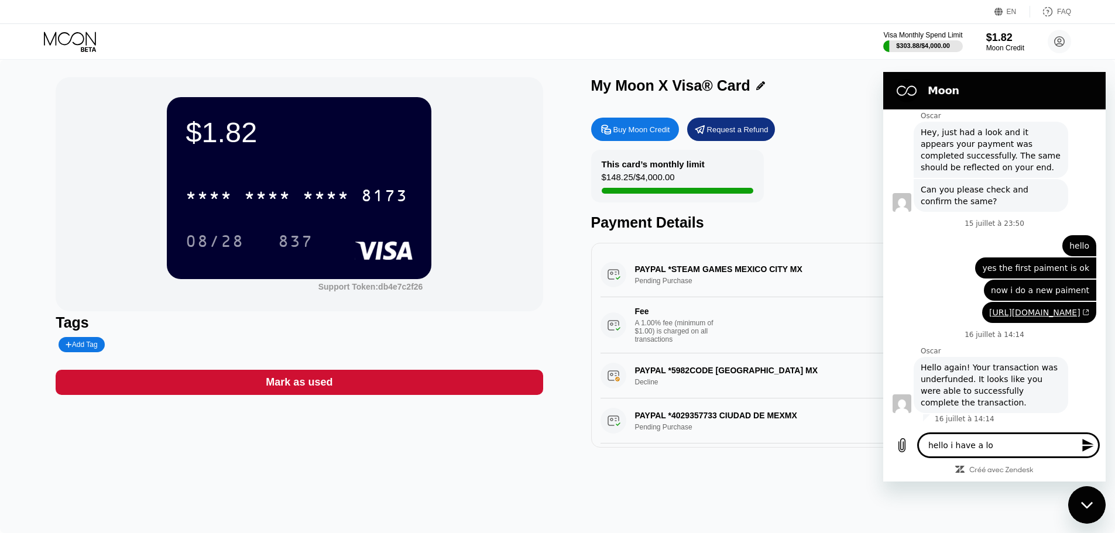
type textarea "hello i have a lot"
type textarea "x"
type textarea "hello i have a lot"
type textarea "x"
type textarea "hello i have a lot o"
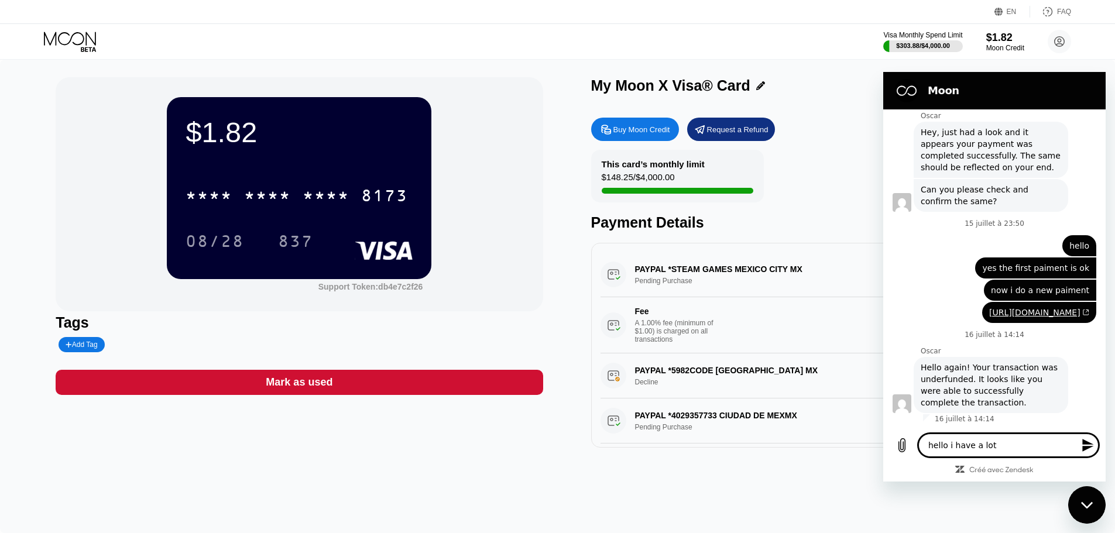
type textarea "x"
type textarea "hello i have a lot of"
type textarea "x"
type textarea "hello i have a lot of"
type textarea "x"
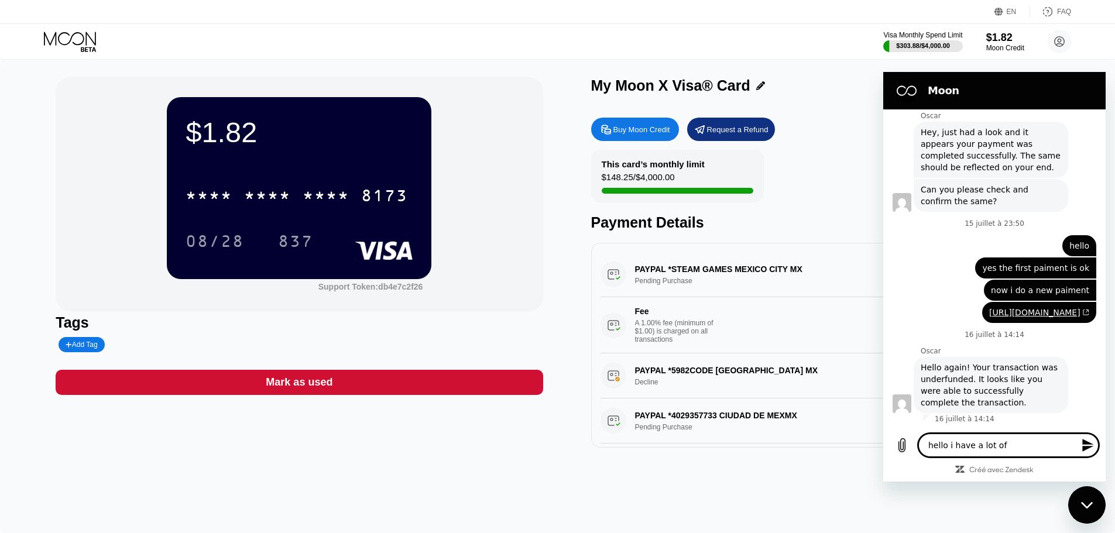
type textarea "hello i have a lot of c"
type textarea "x"
type textarea "hello i have a lot of ce"
type textarea "x"
type textarea "hello i have a lot of cen"
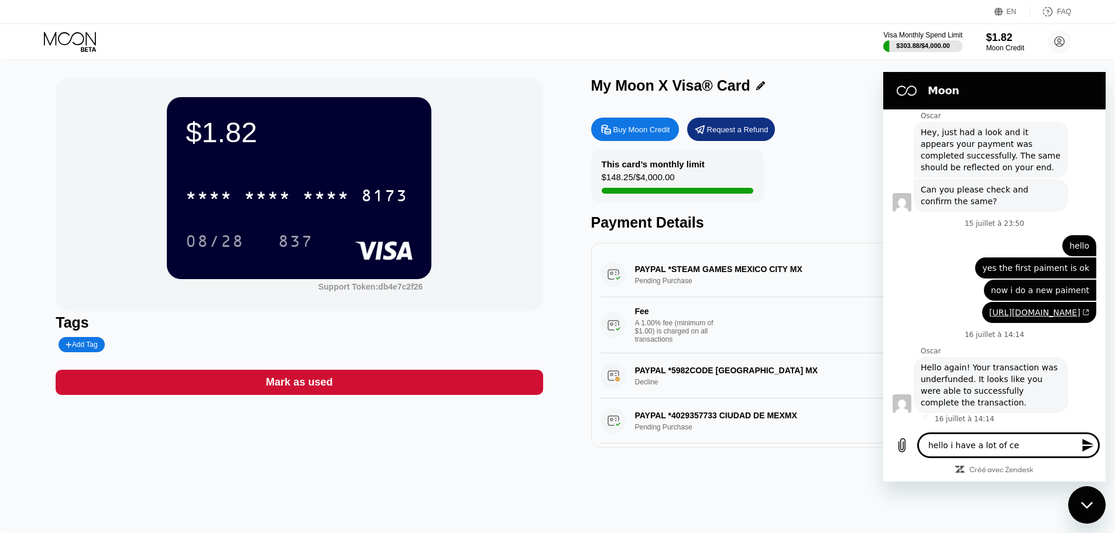
type textarea "x"
type textarea "hello i have a lot of cent"
type textarea "x"
type textarea "hello i have a lot of cents"
type textarea "x"
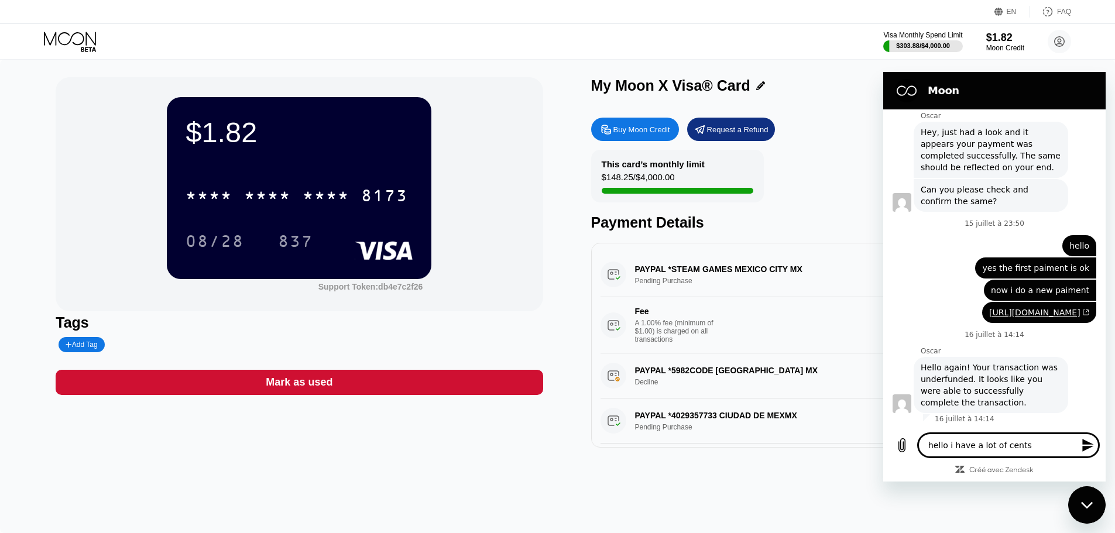
type textarea "hello i have a lot of cents"
type textarea "x"
type textarea "hello i have a lot of cents i"
type textarea "x"
type textarea "hello i have a lot of cents in"
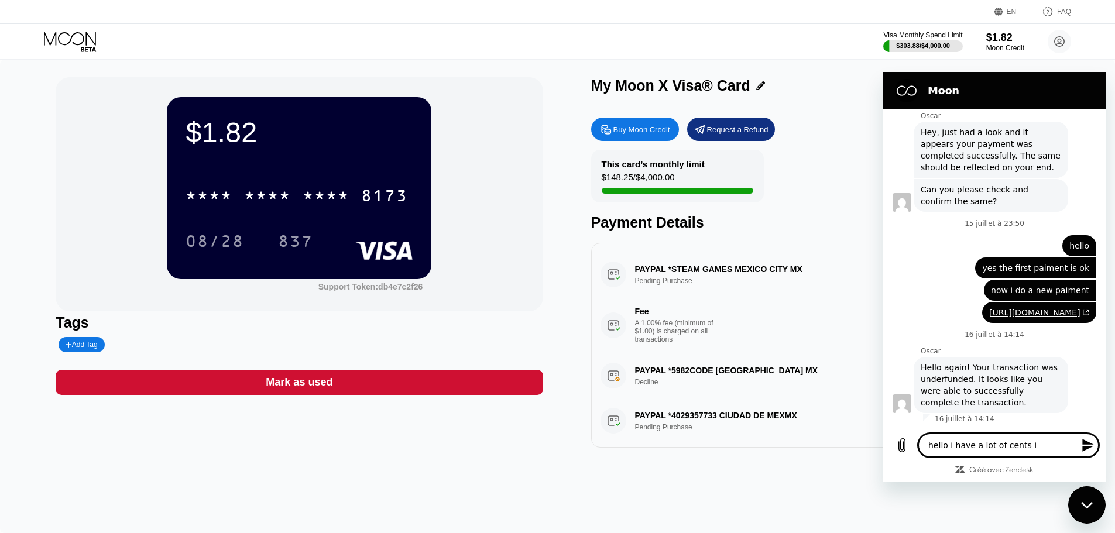
type textarea "x"
type textarea "hello i have a lot of cents in"
type textarea "x"
type textarea "hello i have a lot of cents in m"
type textarea "x"
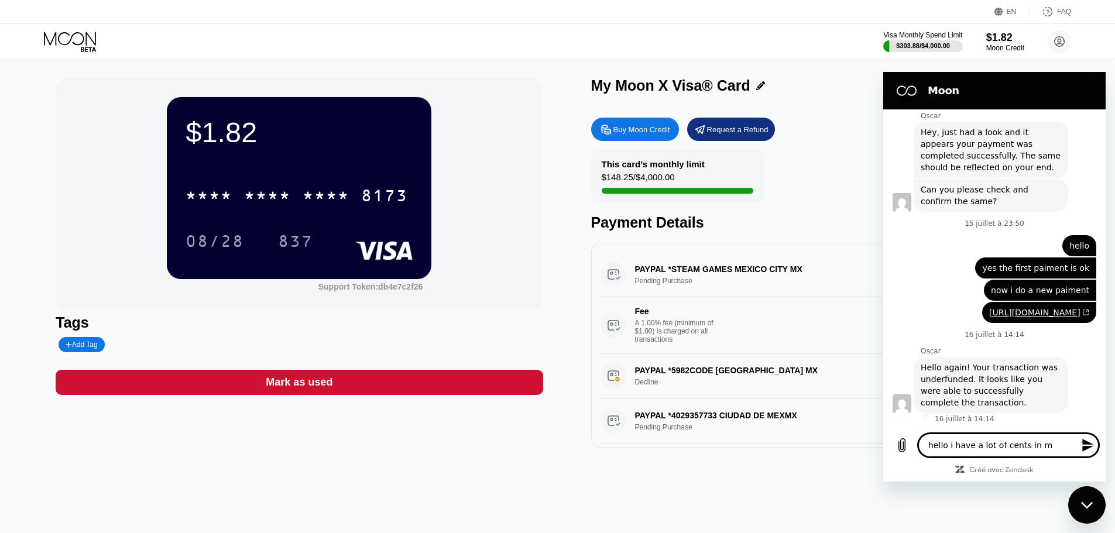
type textarea "hello i have a lot of cents in my"
type textarea "x"
type textarea "hello i have a lot of cents in my"
type textarea "x"
type textarea "hello i have a lot of cents in my c"
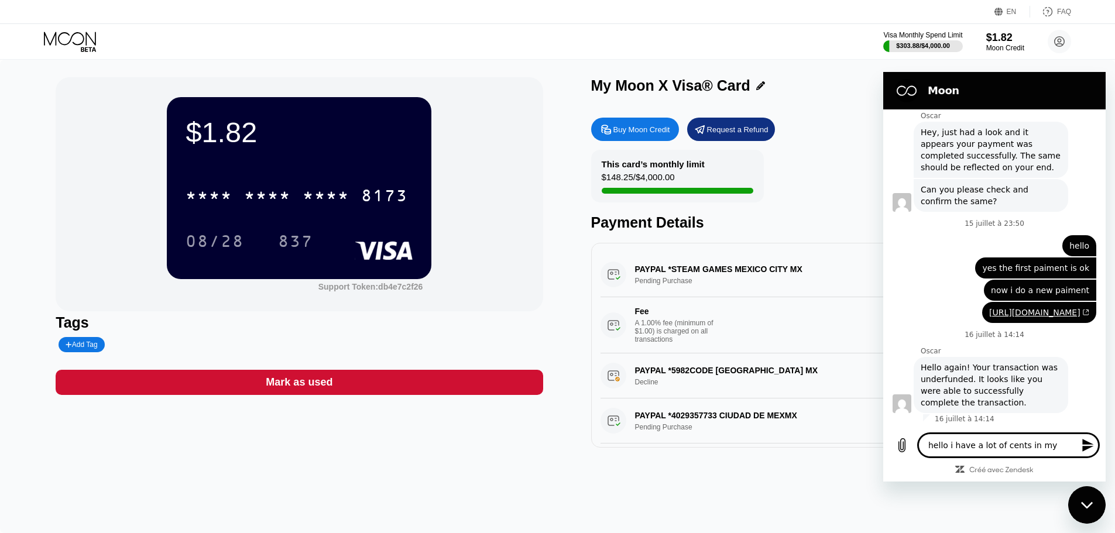
type textarea "x"
type textarea "hello i have a lot of cents in my ca"
type textarea "x"
type textarea "hello i have a lot of cents in my car"
type textarea "x"
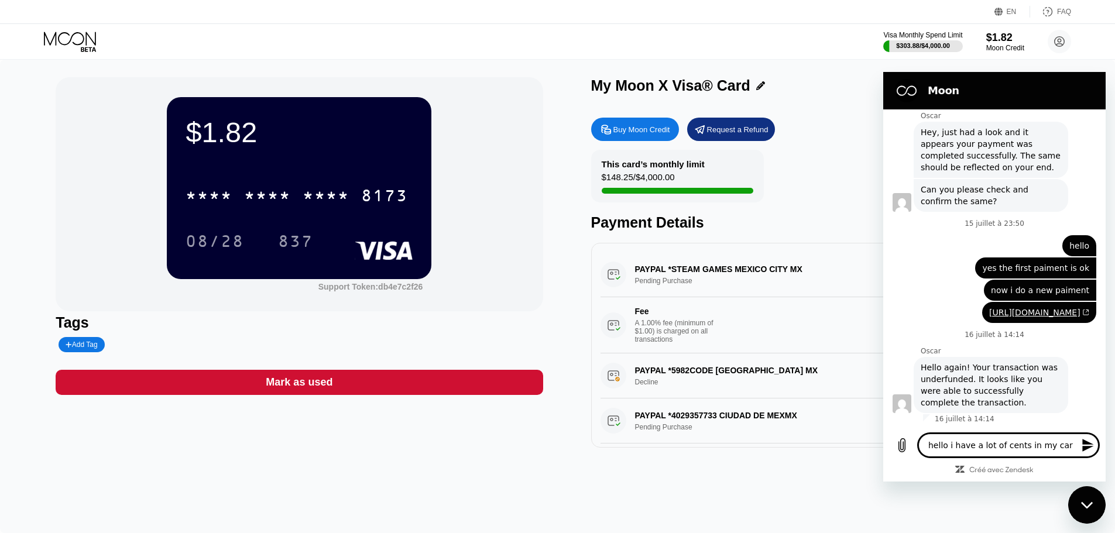
type textarea "hello i have a lot of cents in my card"
type textarea "x"
type textarea "hello i have a lot of cents in my cards"
type textarea "x"
type textarea "hello i have a lot of cents in my cards,"
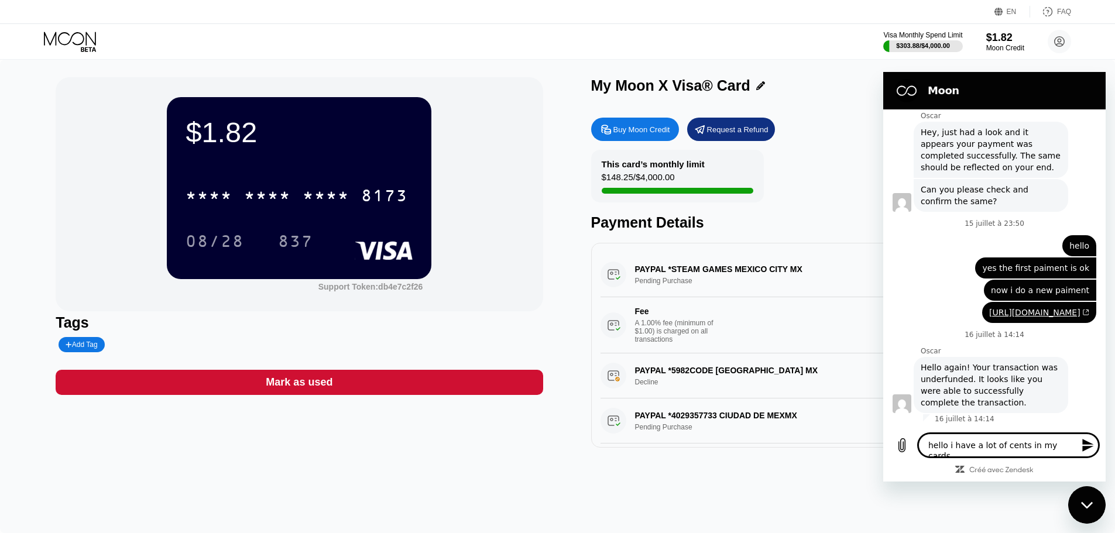
type textarea "x"
type textarea "hello i have a lot of cents in my cards,"
type textarea "x"
type textarea "hello i have a lot of cents in my cards, c"
type textarea "x"
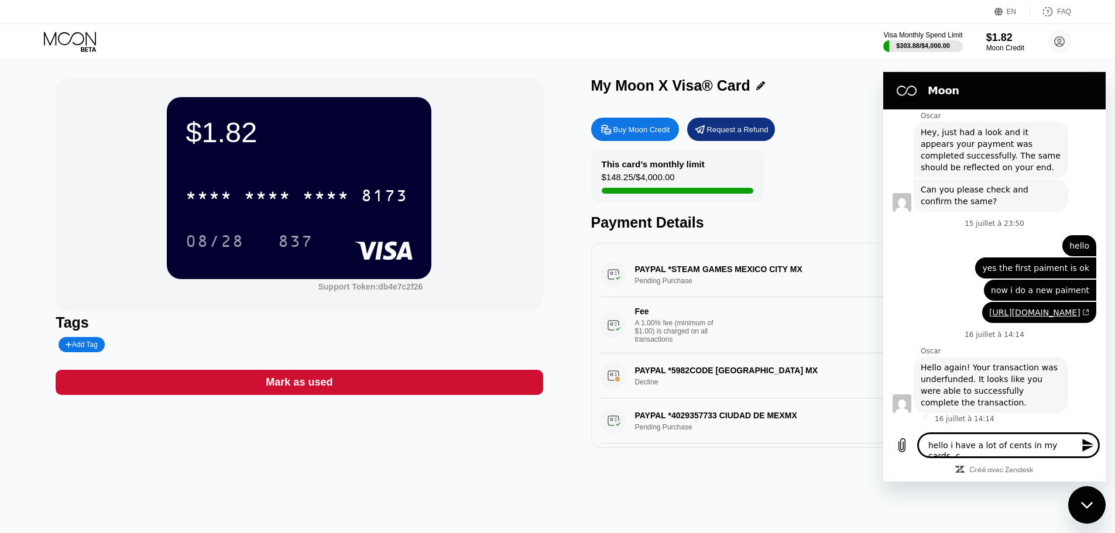
type textarea "hello i have a lot of cents in my cards, ca"
type textarea "x"
type textarea "hello i have a lot of cents in my cards, can"
type textarea "x"
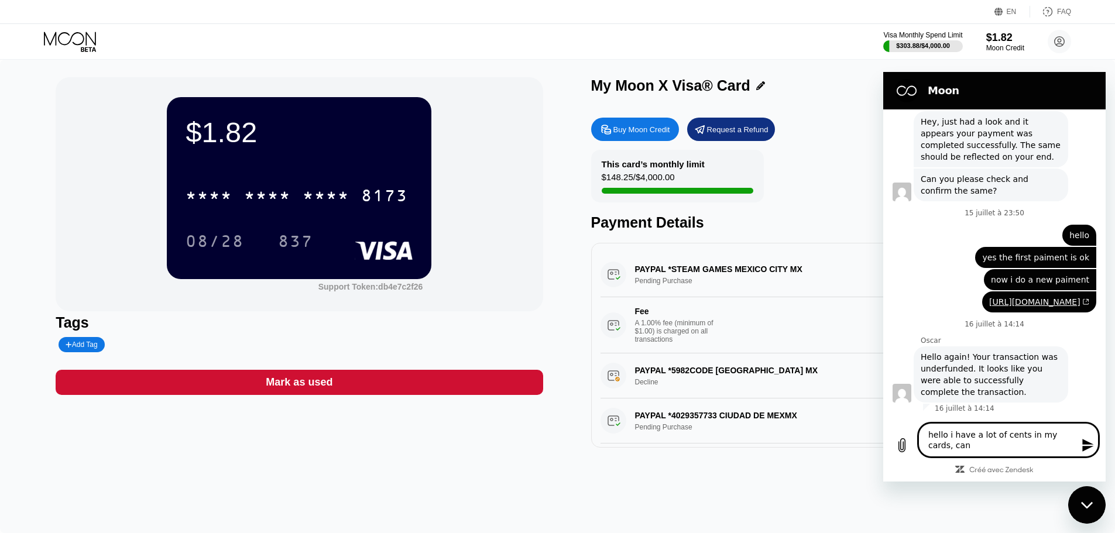
type textarea "hello i have a lot of cents in my cards, can"
type textarea "x"
type textarea "hello i have a lot of cents in my cards, can y"
type textarea "x"
type textarea "hello i have a lot of cents in my cards, can yo"
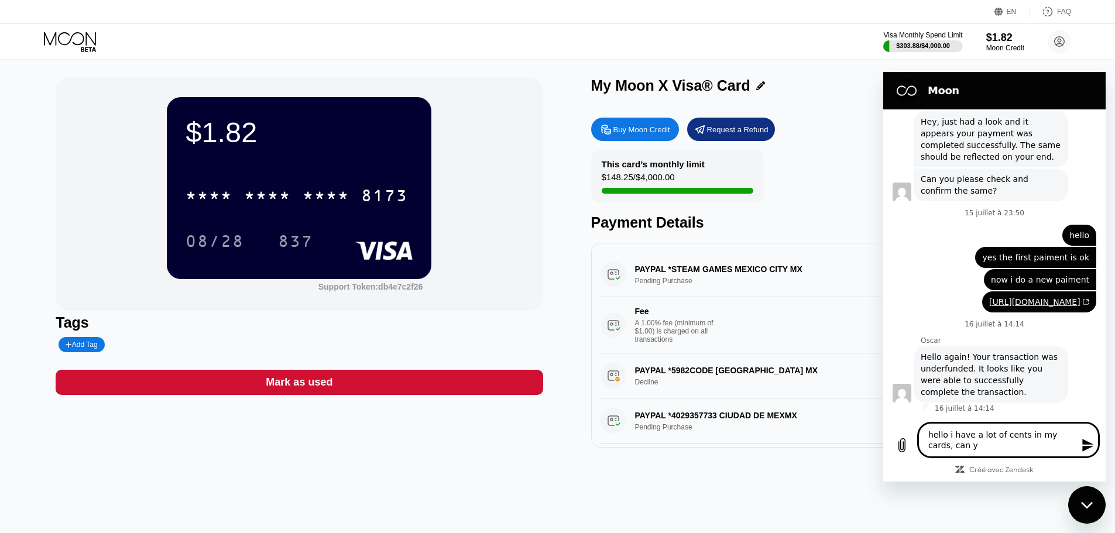
type textarea "x"
type textarea "hello i have a lot of cents in my cards, can you"
type textarea "x"
type textarea "hello i have a lot of cents in my cards, can you"
type textarea "x"
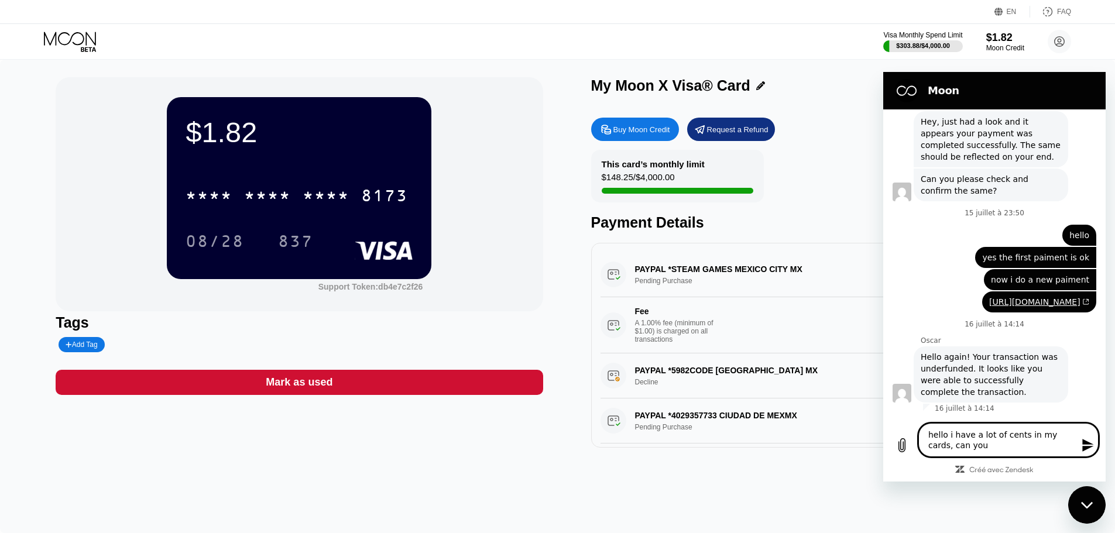
type textarea "hello i have a lot of cents in my cards, can you r"
type textarea "x"
type textarea "hello i have a lot of cents in my cards, can you re"
type textarea "x"
type textarea "hello i have a lot of cents in my cards, can you ref"
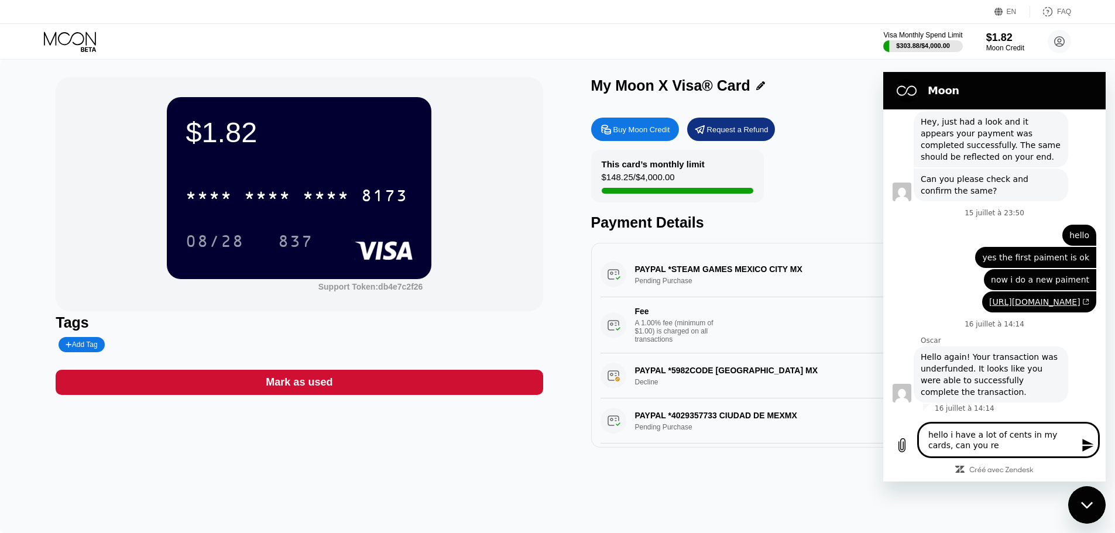
type textarea "x"
type textarea "hello i have a lot of cents in my cards, can you refu"
type textarea "x"
type textarea "hello i have a lot of cents in my cards, can you refun"
type textarea "x"
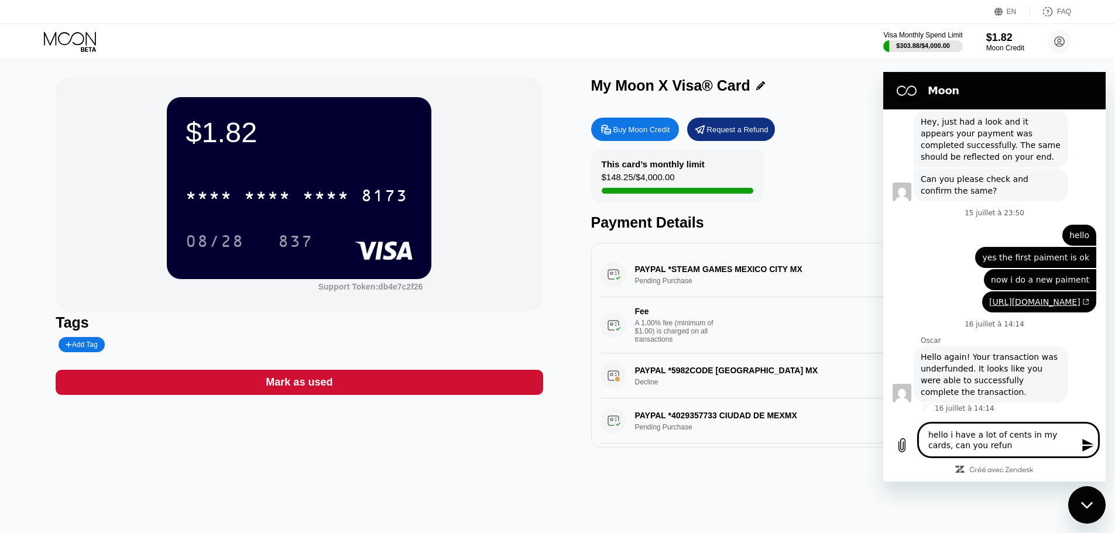
type textarea "hello i have a lot of cents in my cards, can you refund"
type textarea "x"
type textarea "hello i have a lot of cents in my cards, can you refund"
type textarea "x"
type textarea "hello i have a lot of cents in my cards, can you refund i"
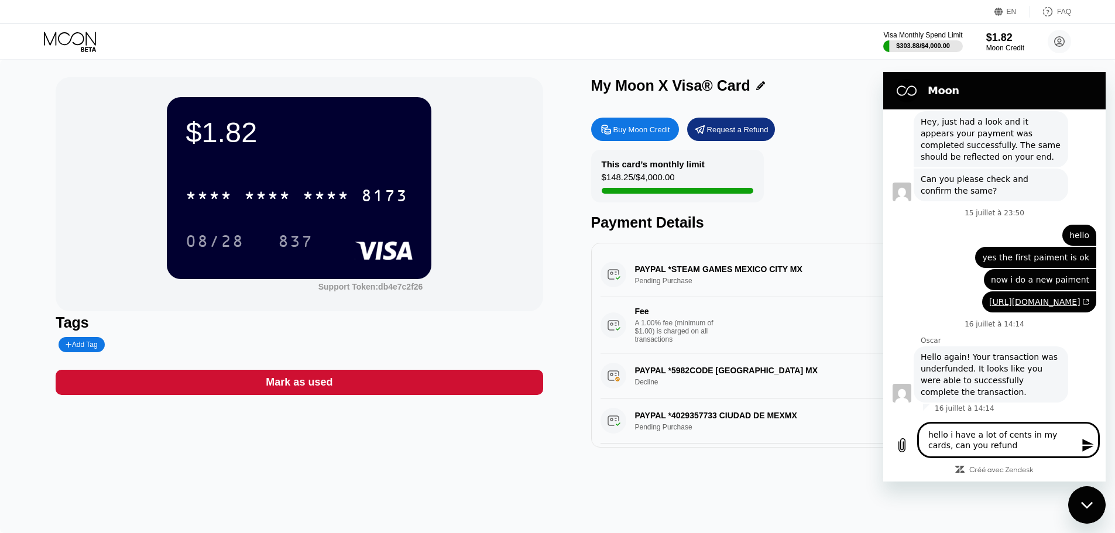
type textarea "x"
type textarea "hello i have a lot of cents in my cards, can you refund it"
type textarea "x"
type textarea "hello i have a lot of cents in my cards, can you refund it"
type textarea "x"
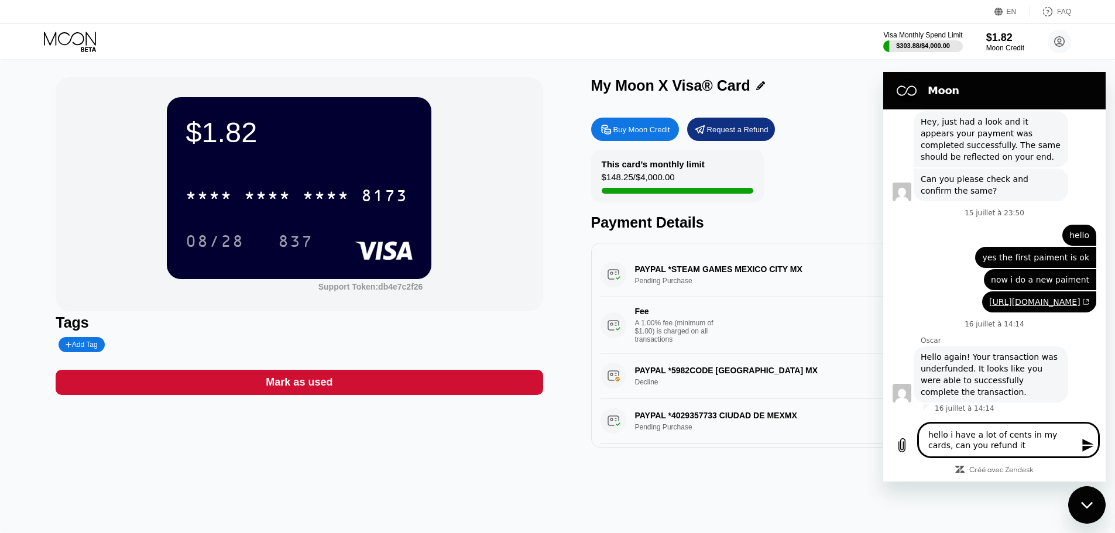
type textarea "hello i have a lot of cents in my cards, can you refund it t"
type textarea "x"
type textarea "hello i have a lot of cents in my cards, can you refund it to"
type textarea "x"
type textarea "hello i have a lot of cents in my cards, can you refund it to"
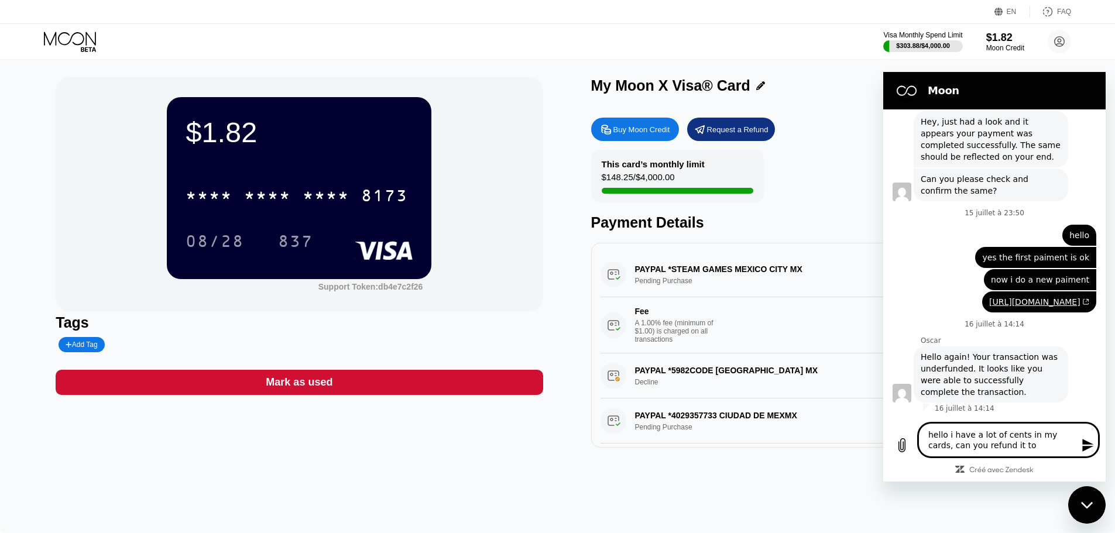
type textarea "x"
type textarea "hello i have a lot of cents in my cards, can you refund it to m"
type textarea "x"
type textarea "hello i have a lot of cents in my cards, can you refund it to mo"
type textarea "x"
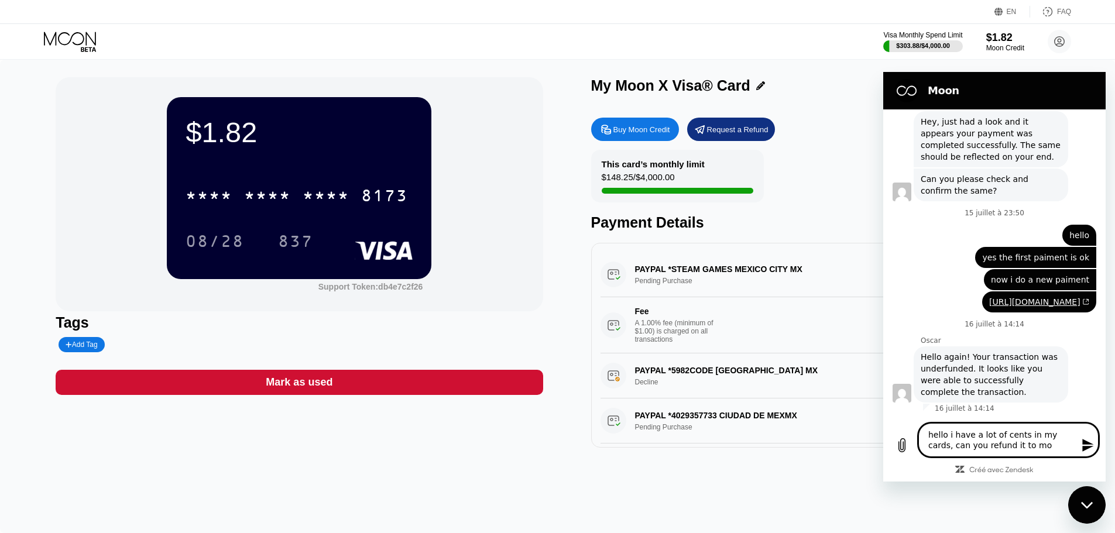
type textarea "hello i have a lot of cents in my cards, can you refund it to moo"
type textarea "x"
type textarea "hello i have a lot of cents in my cards, can you refund it to moon"
type textarea "x"
type textarea "hello i have a lot of cents in my cards, can you refund it to moon"
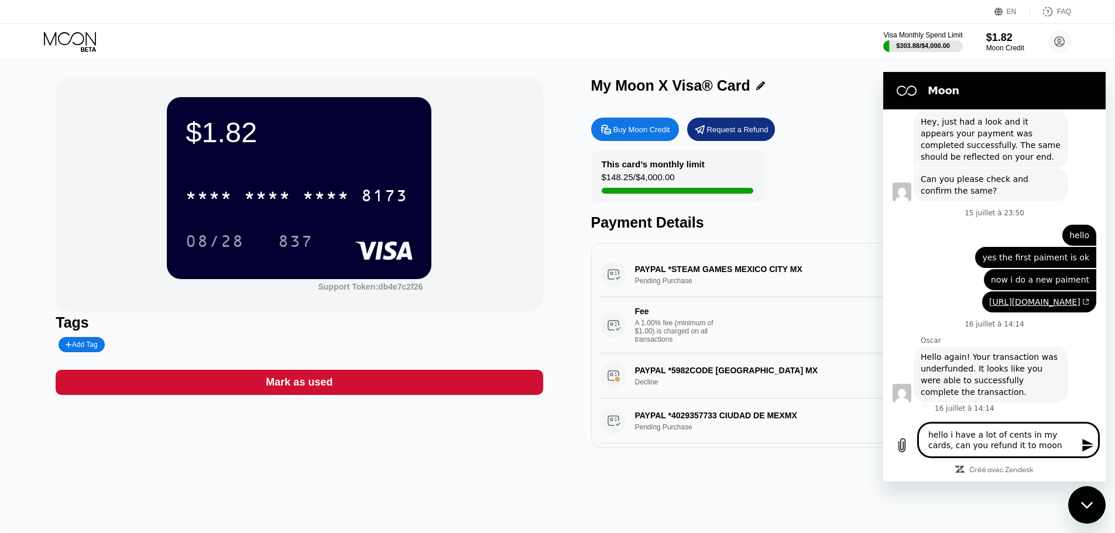
type textarea "x"
type textarea "hello i have a lot of cents in my cards, can you refund it to moon c"
type textarea "x"
type textarea "hello i have a lot of cents in my cards, can you refund it to moon cr"
type textarea "x"
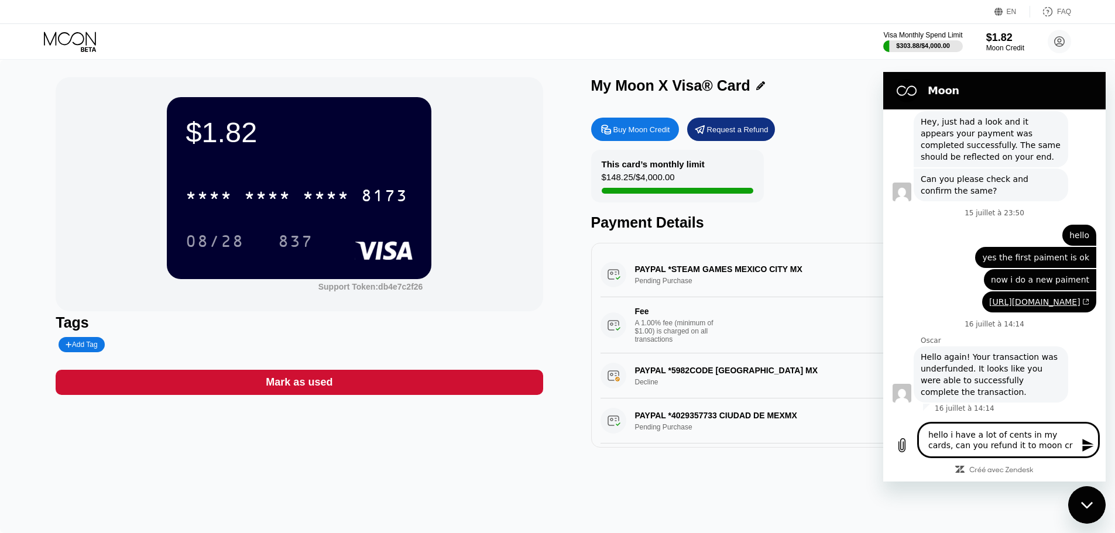
type textarea "hello i have a lot of cents in my cards, can you refund it to moon cre"
type textarea "x"
type textarea "hello i have a lot of cents in my cards, can you refund it to moon cred"
type textarea "x"
type textarea "hello i have a lot of cents in my cards, can you refund it to moon credi"
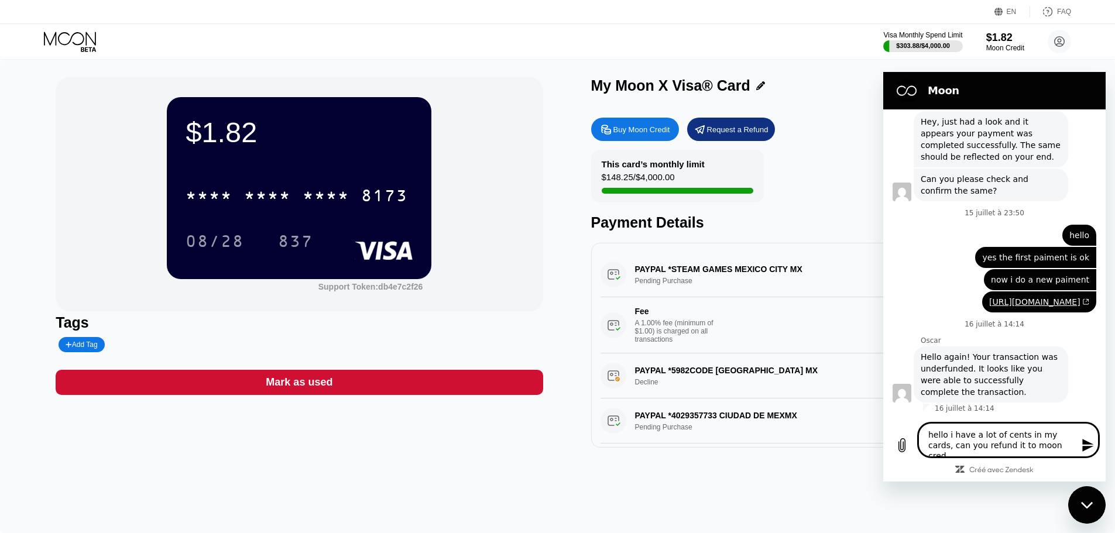
type textarea "x"
type textarea "hello i have a lot of cents in my cards, can you refund it to moon credit"
type textarea "x"
type textarea "hello i have a lot of cents in my cards, can you refund it to moon credit"
type textarea "x"
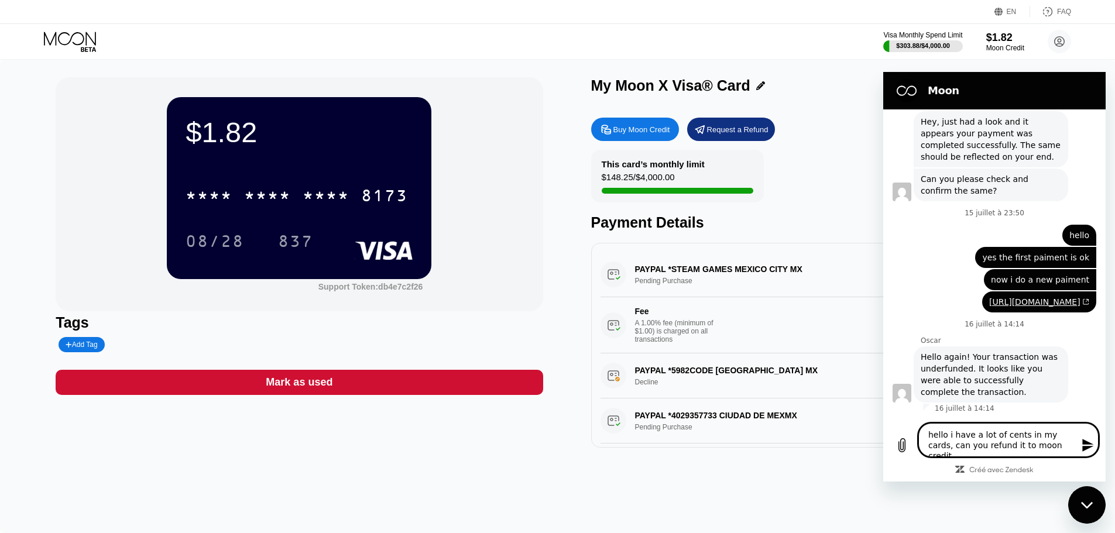
type textarea "hello i have a lot of cents in my cards, can you refund it to moon credit p"
type textarea "x"
type textarea "hello i have a lot of cents in my cards, can you refund it to moon credit pl"
type textarea "x"
type textarea "hello i have a lot of cents in my cards, can you refund it to moon credit ple"
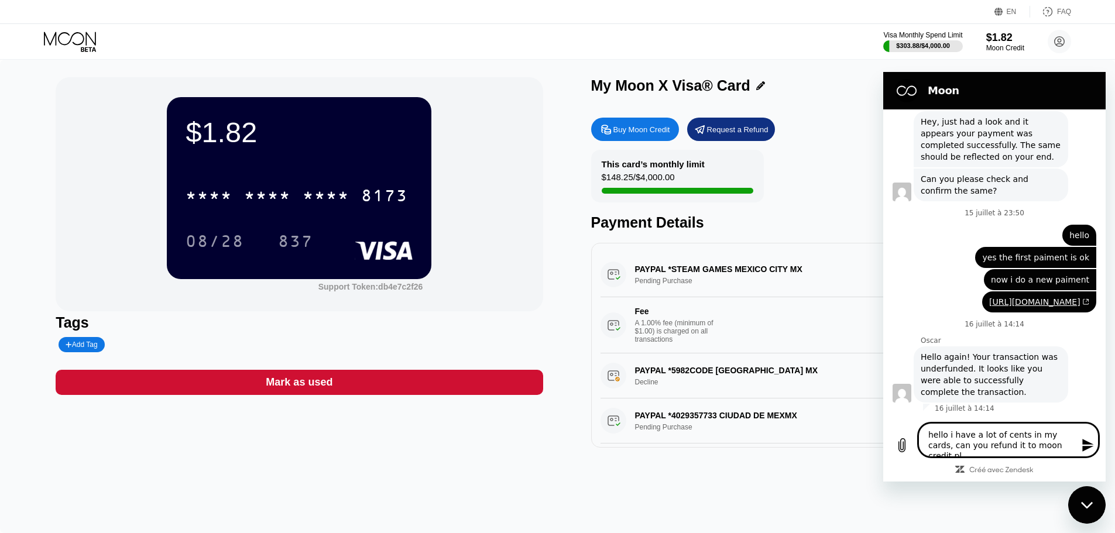
type textarea "x"
type textarea "hello i have a lot of cents in my cards, can you refund it to moon credit plea"
type textarea "x"
type textarea "hello i have a lot of cents in my cards, can you refund it to moon credit pleas"
type textarea "x"
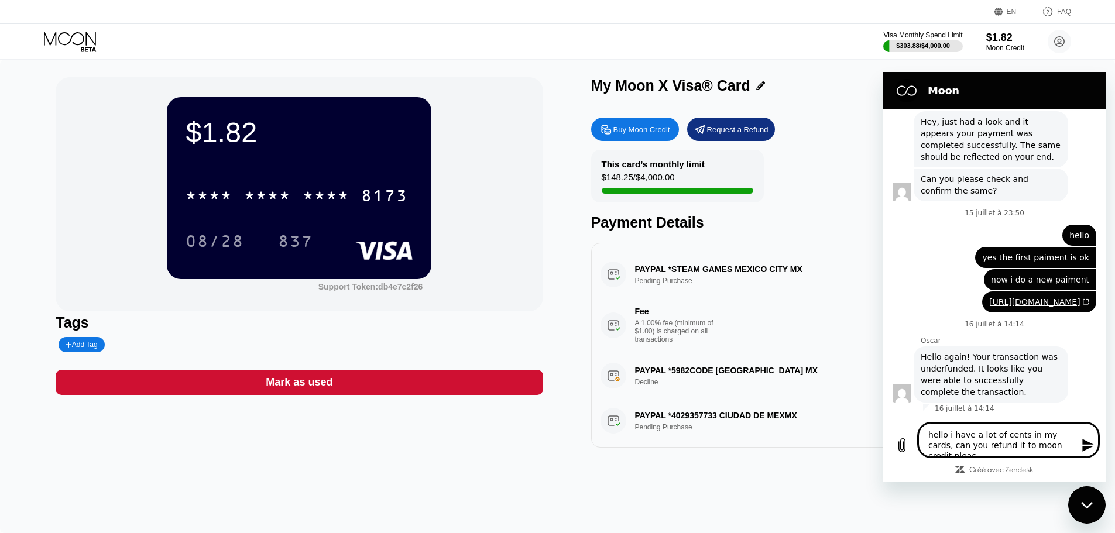
type textarea "hello i have a lot of cents in my cards, can you refund it to moon credit please"
type textarea "x"
type textarea "hello i have a lot of cents in my cards, can you refund it to moon credit please"
type textarea "x"
type textarea "hello i have a lot of cents in my cards, can you refund it to moon credit pleas…"
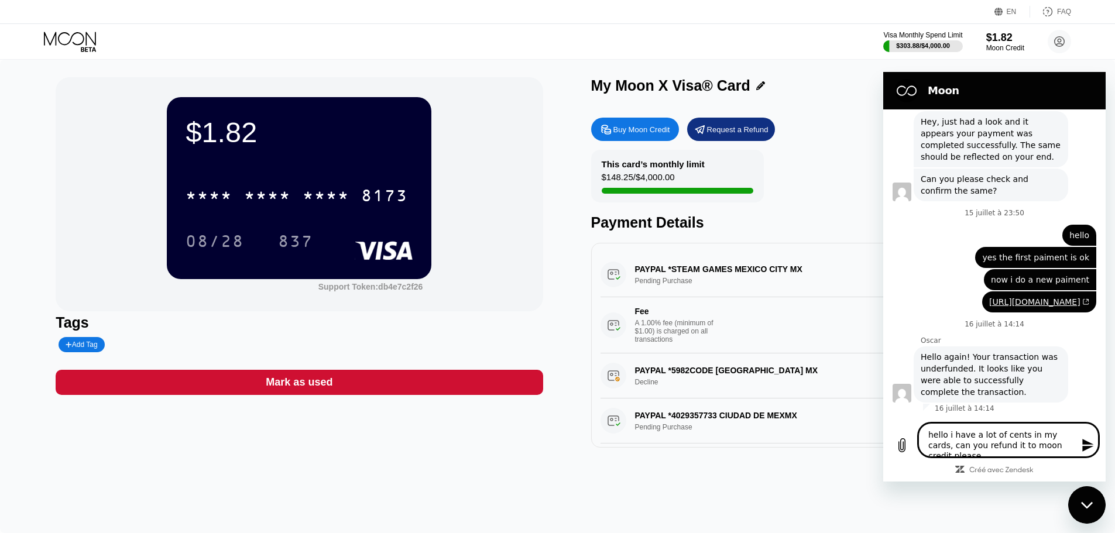
type textarea "x"
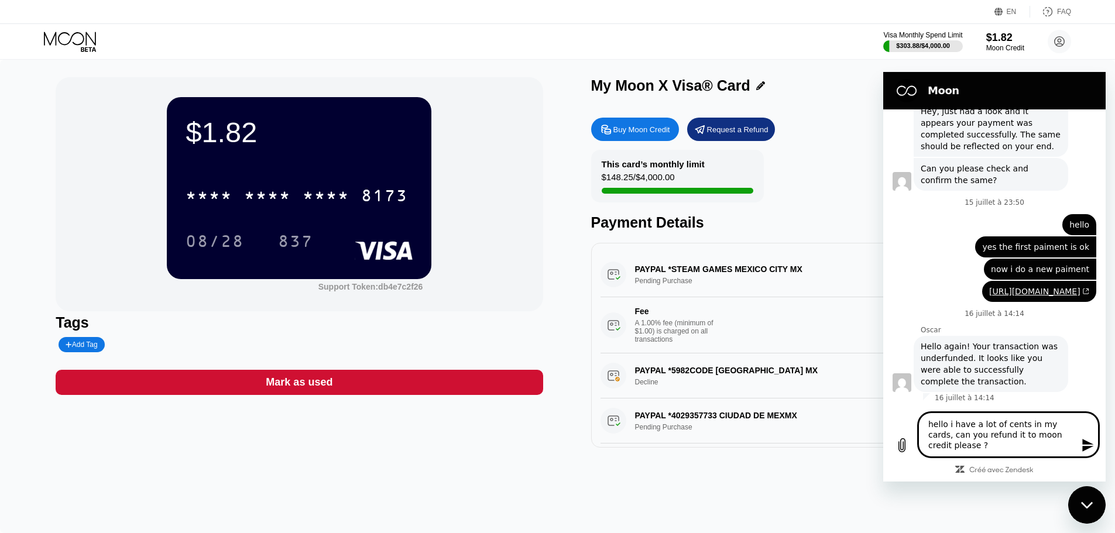
type textarea "hello i have a lot of cents in my cards, can you refund it to moon credit pleas…"
type textarea "x"
type textarea "hello i have a lot of cents in my cards, can you refund it to moon credit pleas…"
type textarea "x"
type textarea "hello i have a lot of cents in my cards, can you refund it to moon credit pleas…"
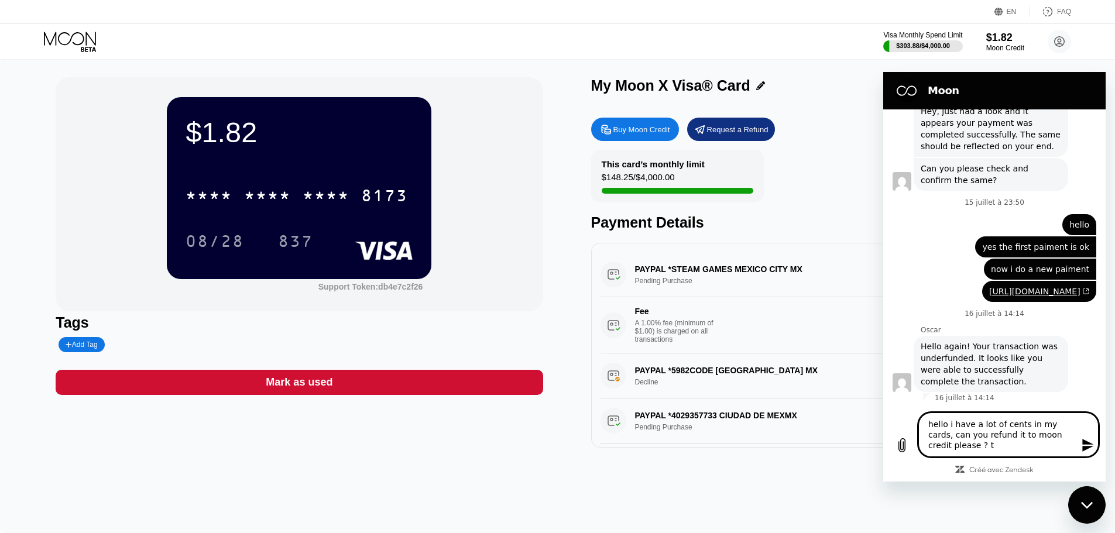
type textarea "x"
type textarea "hello i have a lot of cents in my cards, can you refund it to moon credit pleas…"
type textarea "x"
type textarea "hello i have a lot of cents in my cards, can you refund it to moon credit pleas…"
type textarea "x"
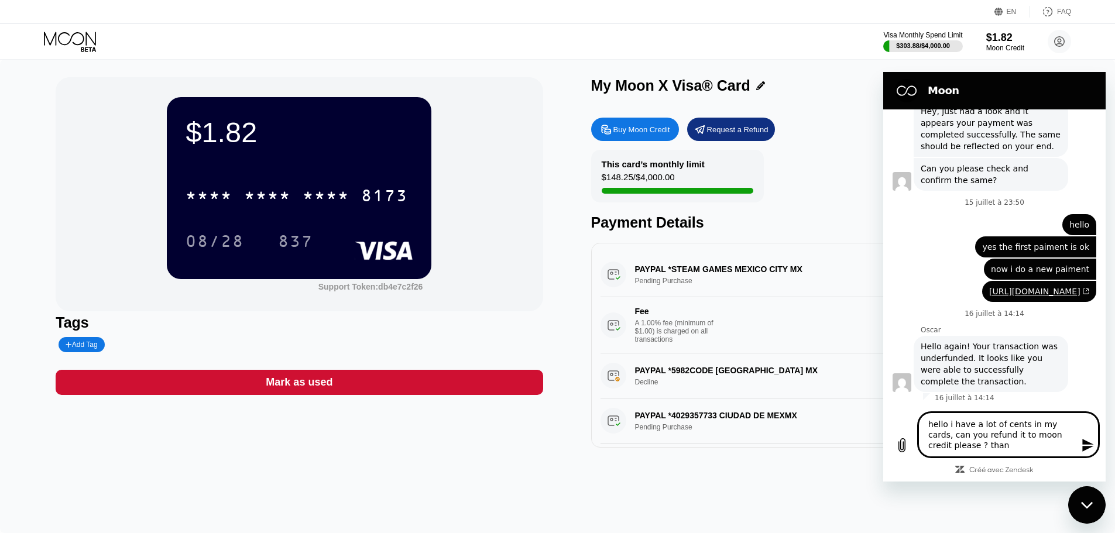
type textarea "hello i have a lot of cents in my cards, can you refund it to moon credit pleas…"
type textarea "x"
type textarea "hello i have a lot of cents in my cards, can you refund it to moon credit pleas…"
type textarea "x"
type textarea "hello i have a lot of cents in my cards, can you refund it to moon credit pleas…"
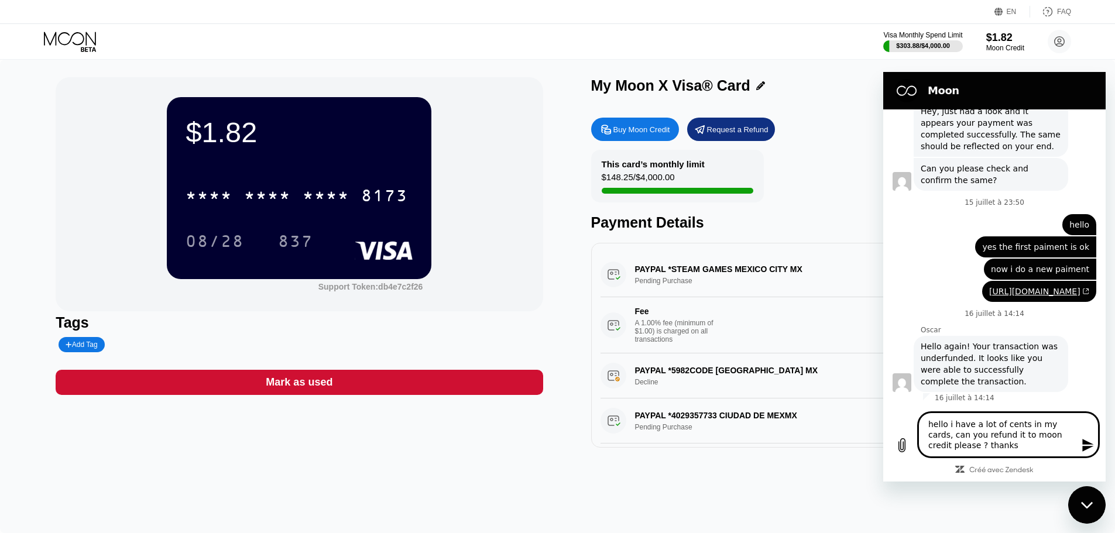
type textarea "x"
type textarea "hello i have a lot of cents in my cards, can you refund it to moon credit pleas…"
type textarea "x"
type textarea "hello i have a lot of cents in my cards, can you refund it to moon credit pleas…"
type textarea "x"
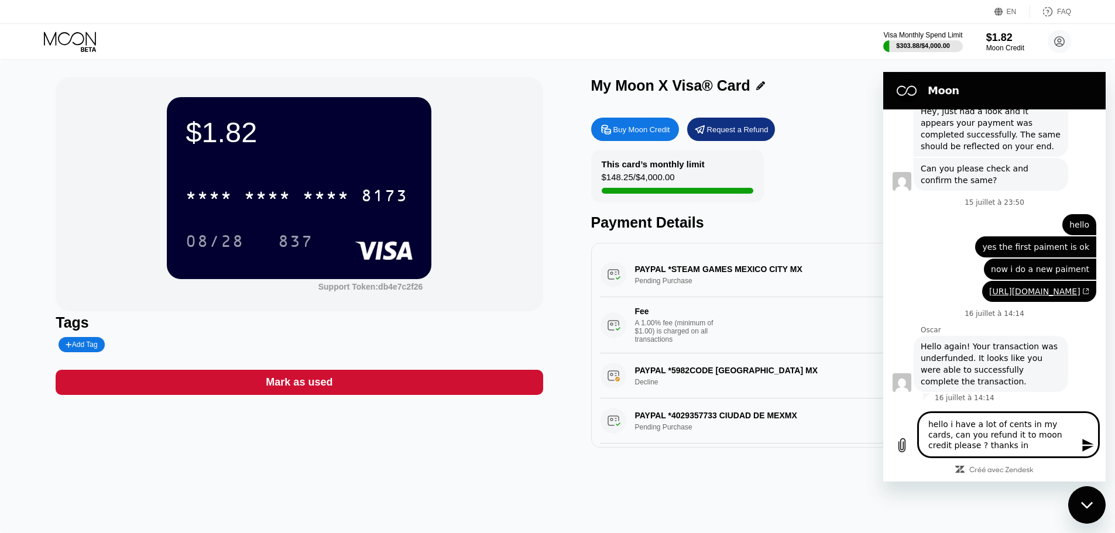
type textarea "hello i have a lot of cents in my cards, can you refund it to moon credit pleas…"
type textarea "x"
type textarea "hello i have a lot of cents in my cards, can you refund it to moon credit pleas…"
type textarea "x"
type textarea "hello i have a lot of cents in my cards, can you refund it to moon credit pleas…"
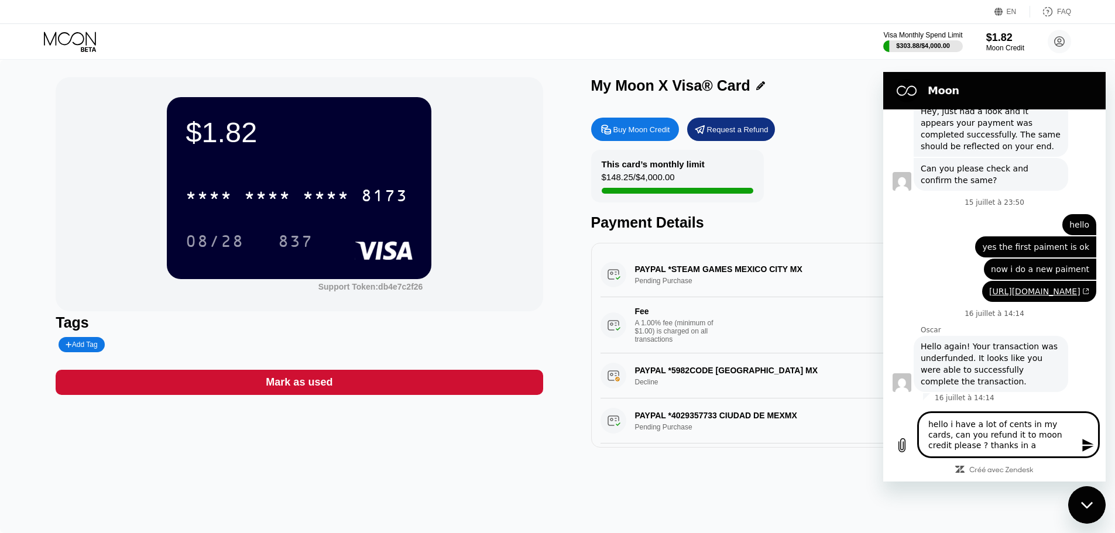
type textarea "x"
type textarea "hello i have a lot of cents in my cards, can you refund it to moon credit pleas…"
type textarea "x"
type textarea "hello i have a lot of cents in my cards, can you refund it to moon credit pleas…"
type textarea "x"
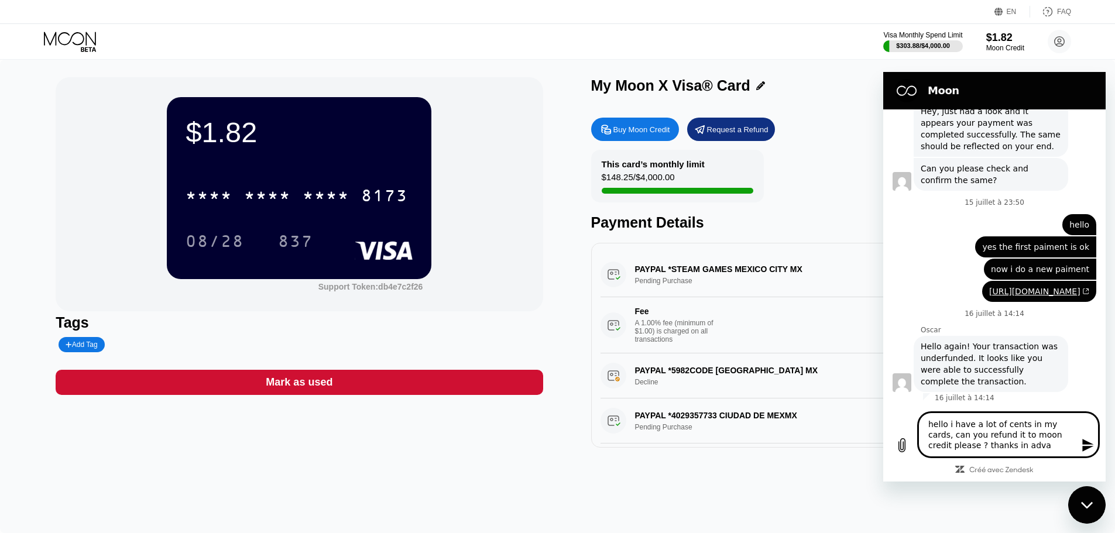
type textarea "hello i have a lot of cents in my cards, can you refund it to moon credit pleas…"
type textarea "x"
type textarea "hello i have a lot of cents in my cards, can you refund it to moon credit pleas…"
type textarea "x"
type textarea "hello i have a lot of cents in my cards, can you refund it to moon credit pleas…"
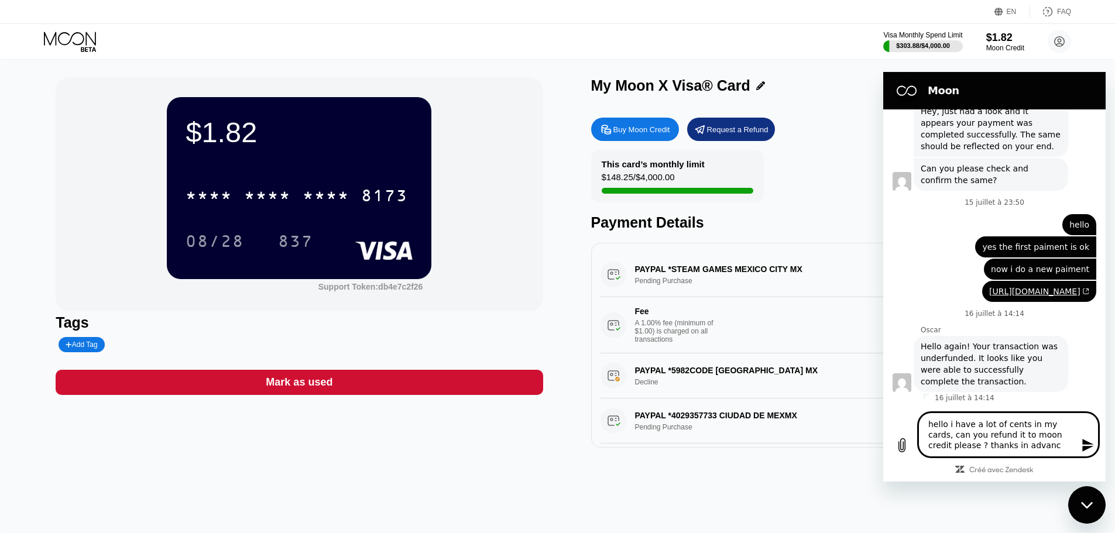
type textarea "x"
click at [1086, 440] on icon "Envoyer un message" at bounding box center [1088, 445] width 14 height 14
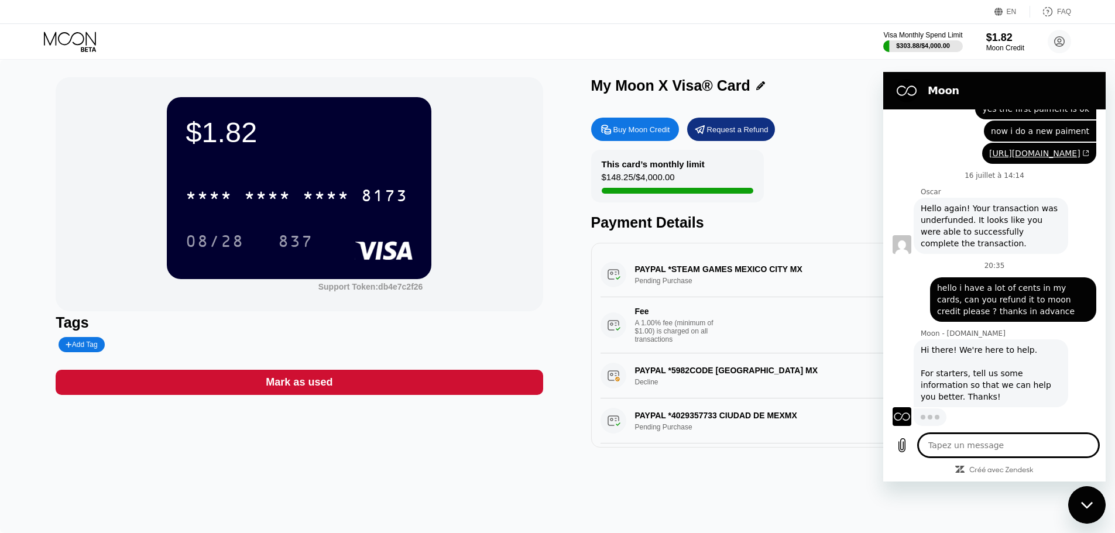
scroll to position [608, 0]
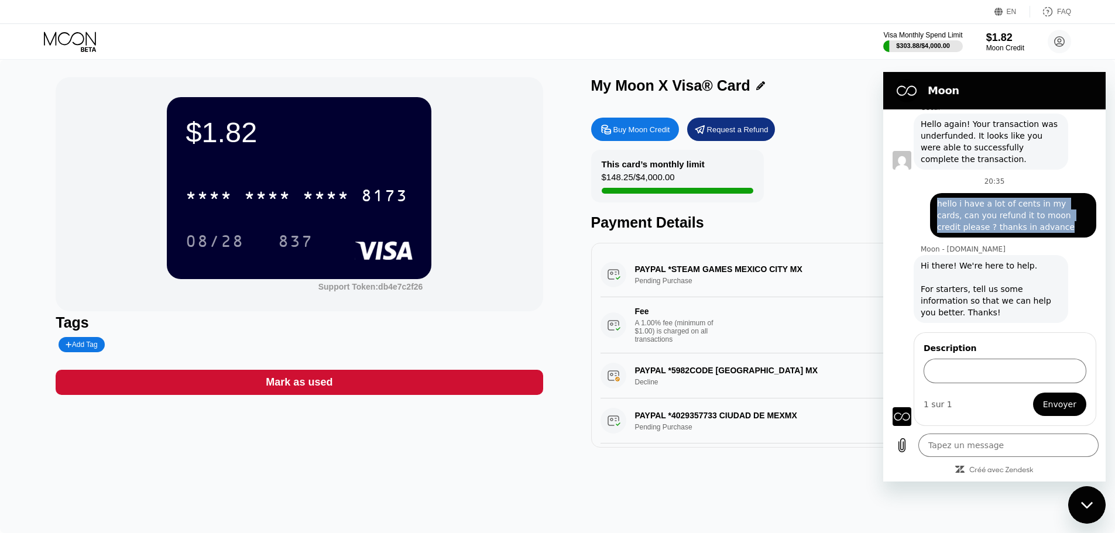
drag, startPoint x: 1012, startPoint y: 230, endPoint x: 935, endPoint y: 206, distance: 80.3
click at [935, 206] on div "dit : hello i have a lot of cents in my cards, can you refund it to moon credit…" at bounding box center [1013, 215] width 166 height 44
copy span "hello i have a lot of cents in my cards, can you refund it to moon credit pleas…"
click at [985, 373] on input "Description" at bounding box center [1004, 371] width 163 height 25
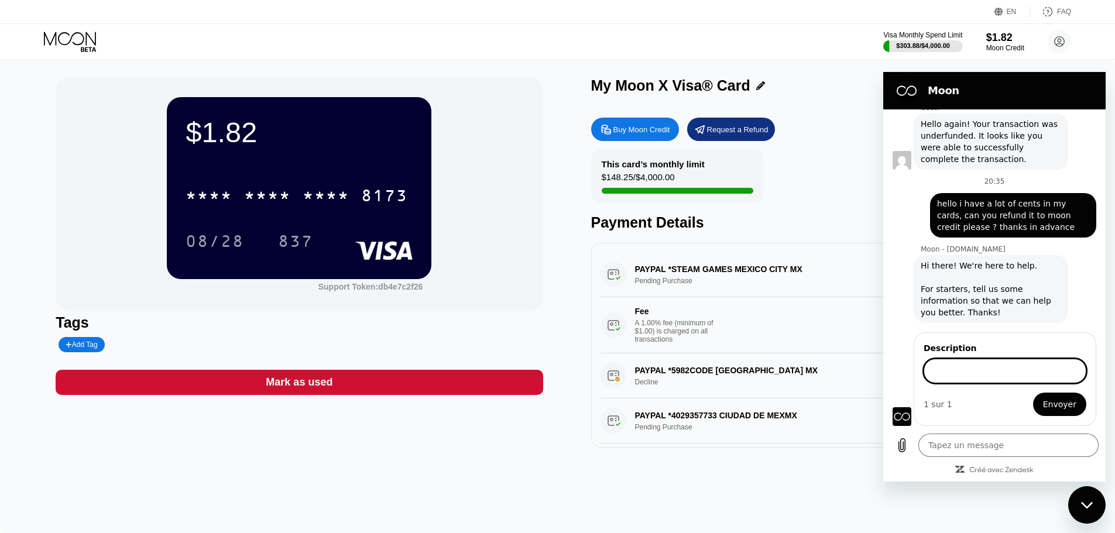
paste input "hello i have a lot of cents in my cards, can you refund it to moon credit pleas…"
click at [1051, 398] on span "Envoyer" at bounding box center [1059, 404] width 33 height 14
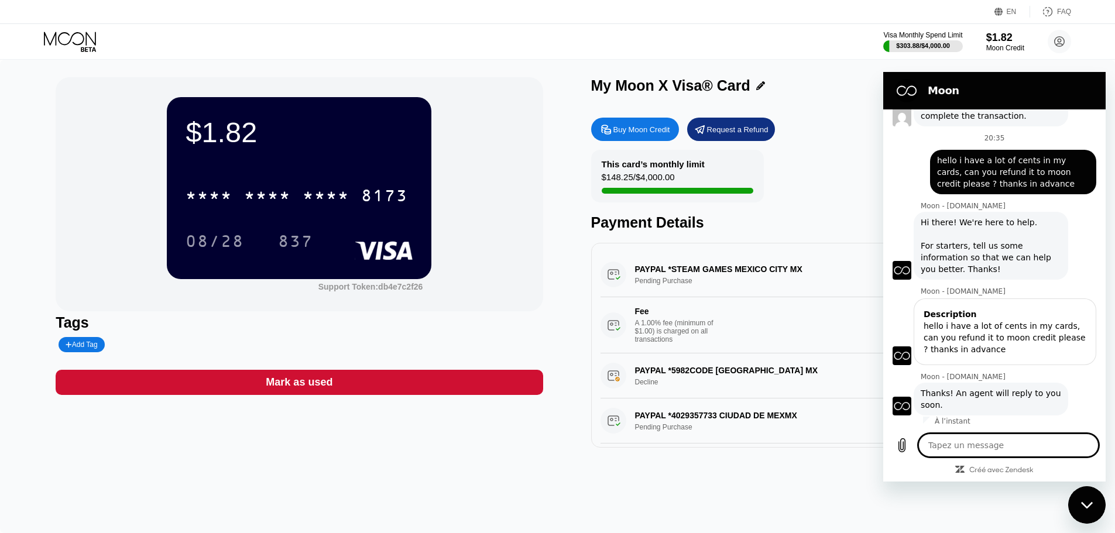
scroll to position [654, 0]
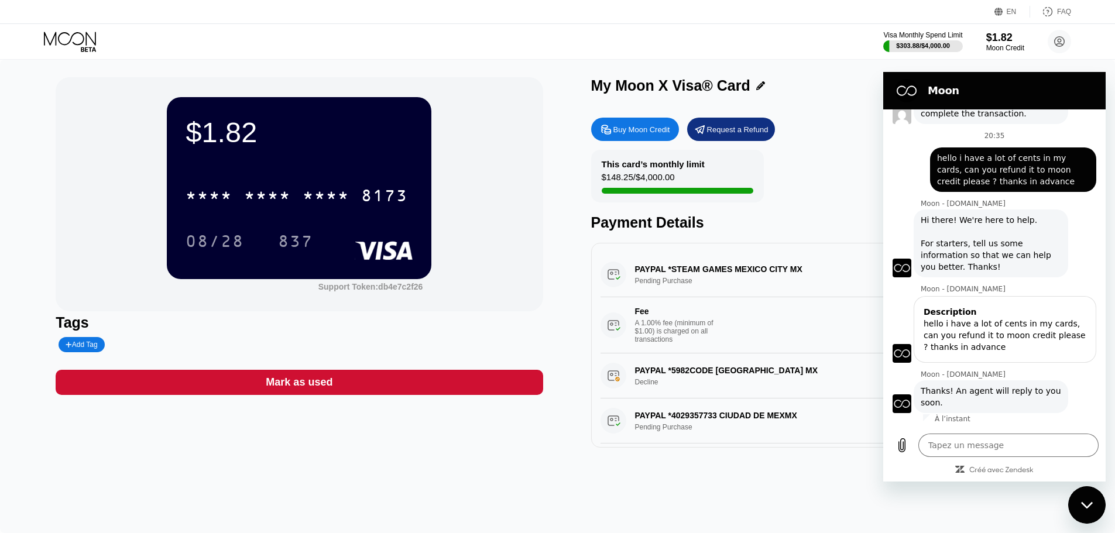
click at [1051, 99] on div "Moon" at bounding box center [992, 90] width 204 height 23
click at [948, 95] on h2 "Moon" at bounding box center [1010, 91] width 166 height 14
click at [1078, 501] on div "Fermer la fenêtre de messagerie" at bounding box center [1086, 504] width 35 height 35
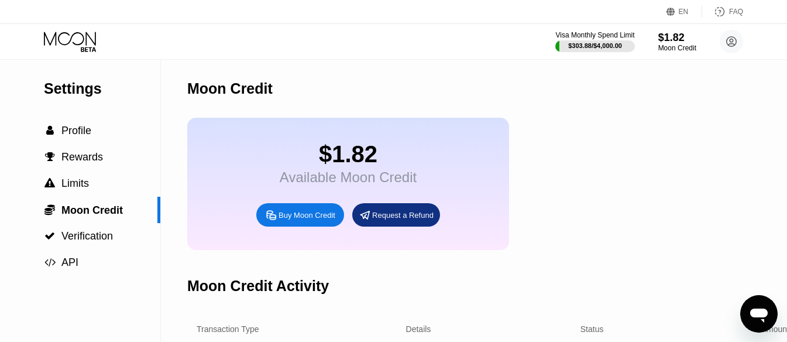
click at [556, 303] on icon "Ouvrir la fenêtre de messagerie" at bounding box center [758, 313] width 21 height 21
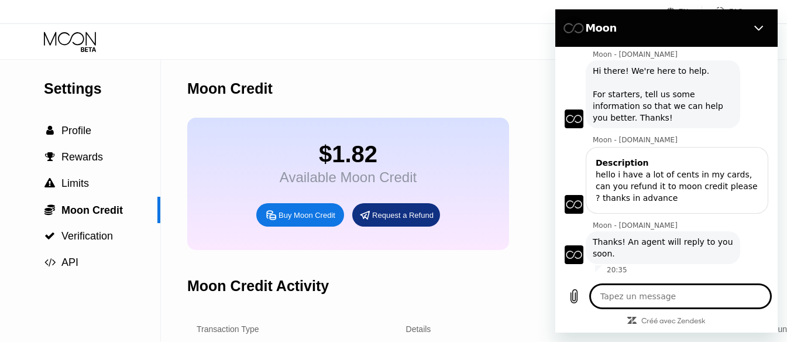
scroll to position [731, 0]
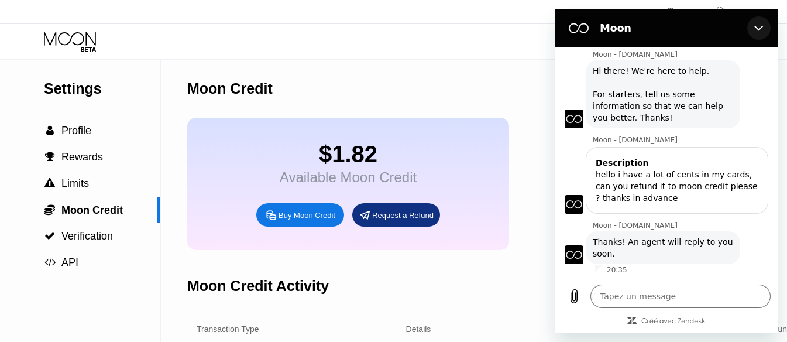
click at [556, 26] on icon "Fermer" at bounding box center [758, 28] width 9 height 5
type textarea "x"
